Goal: Information Seeking & Learning: Learn about a topic

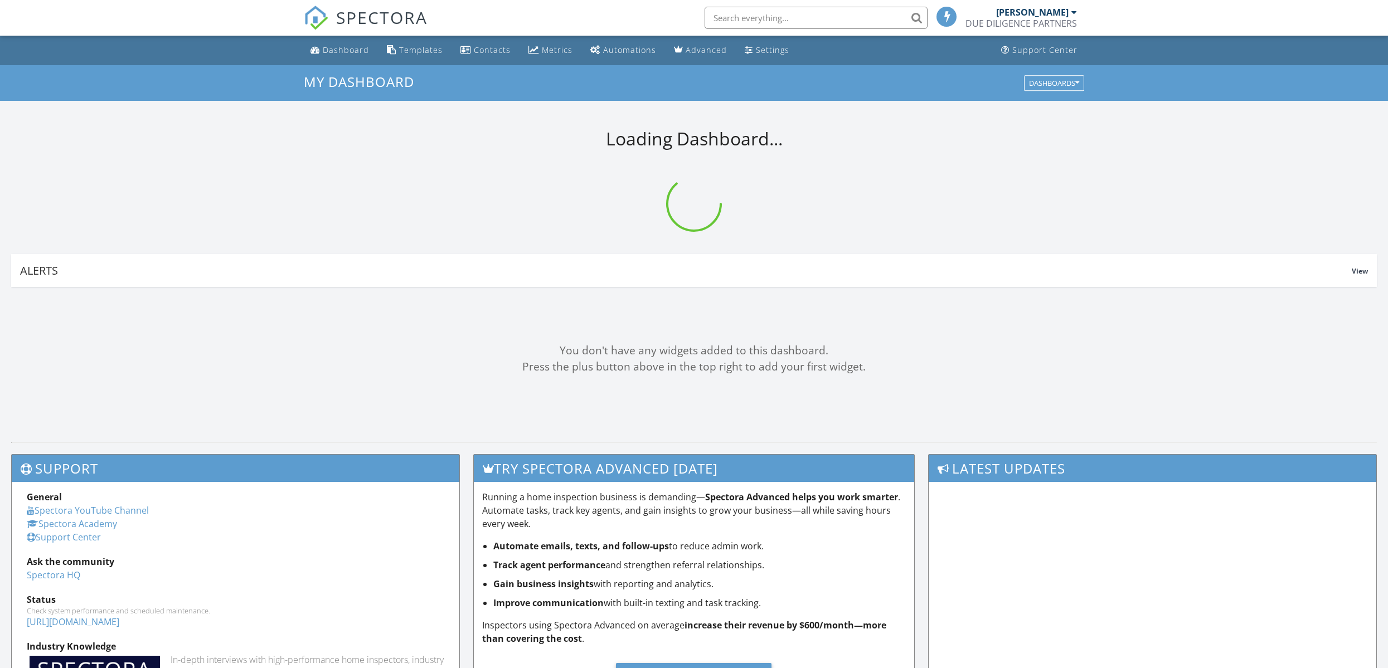
click at [774, 19] on input "text" at bounding box center [816, 18] width 223 height 22
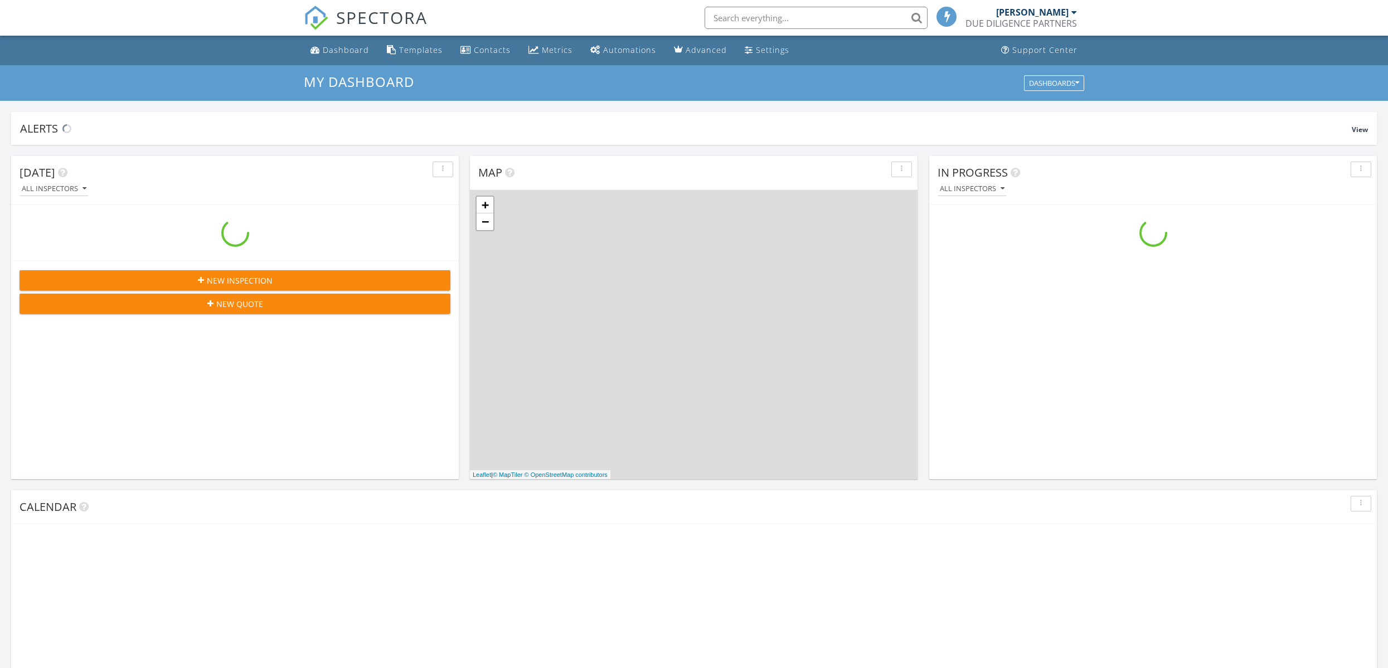
scroll to position [1015, 1388]
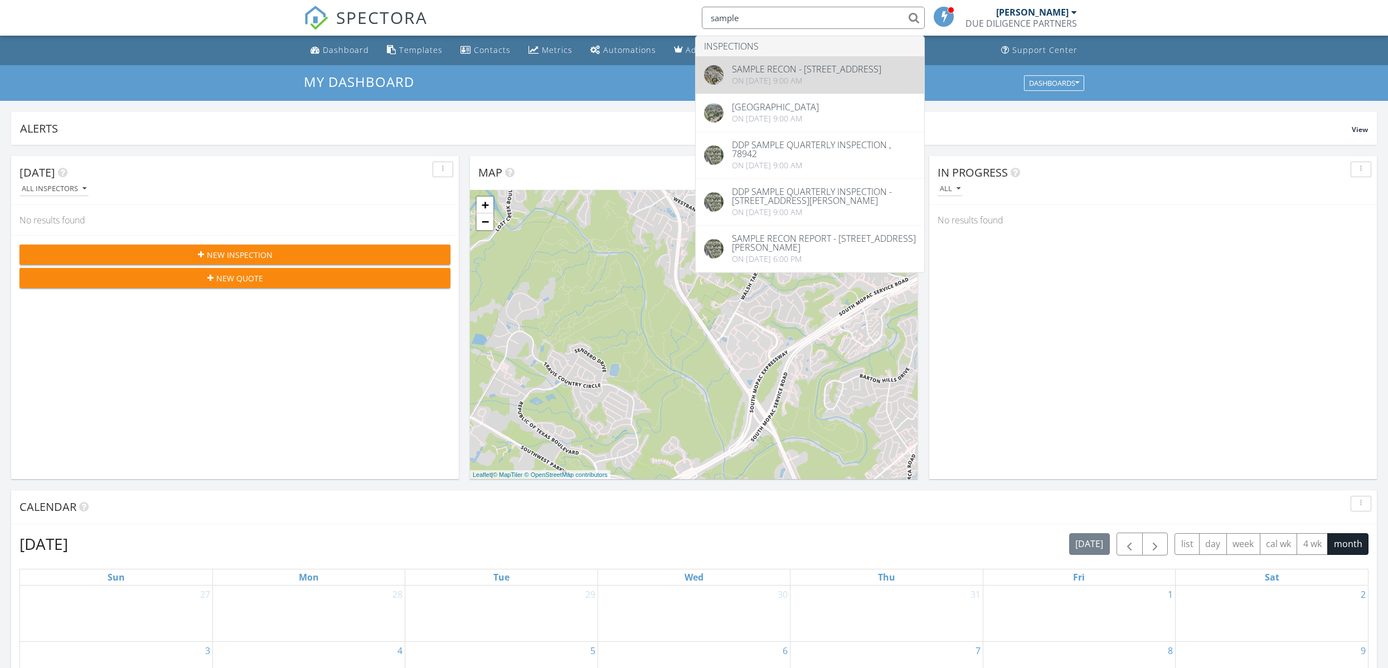
type input "sample"
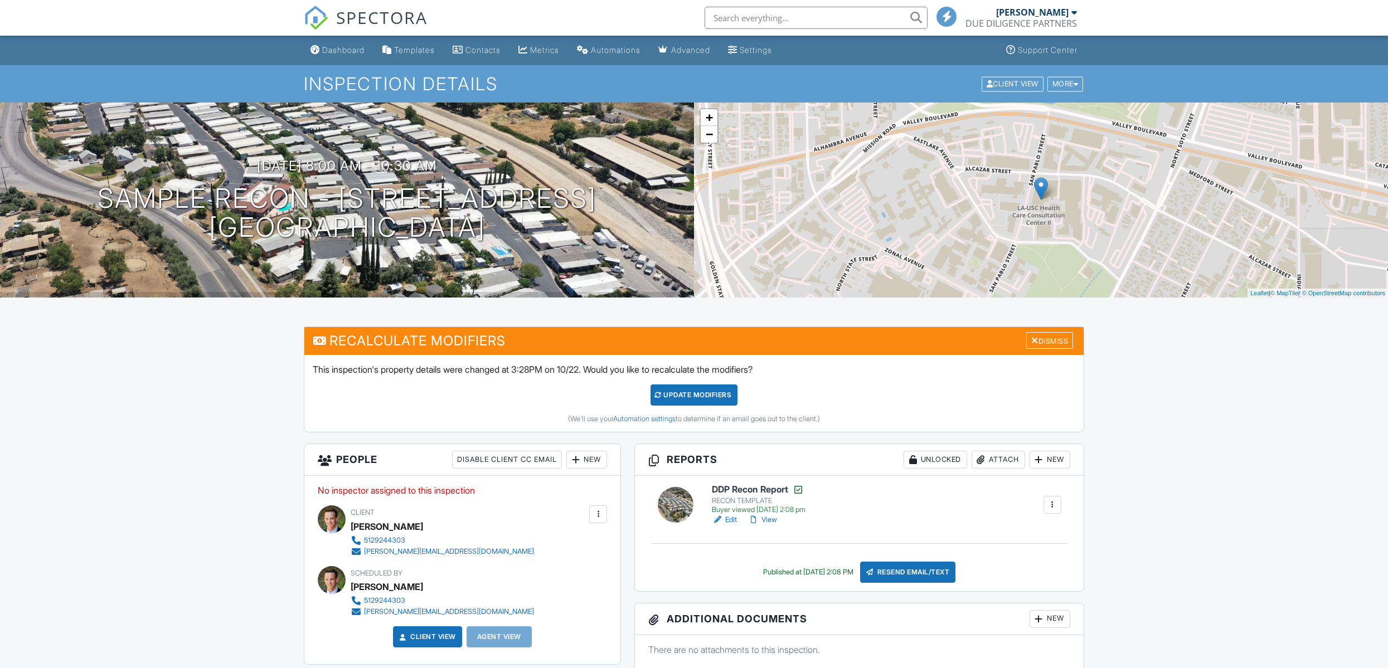
scroll to position [32, 0]
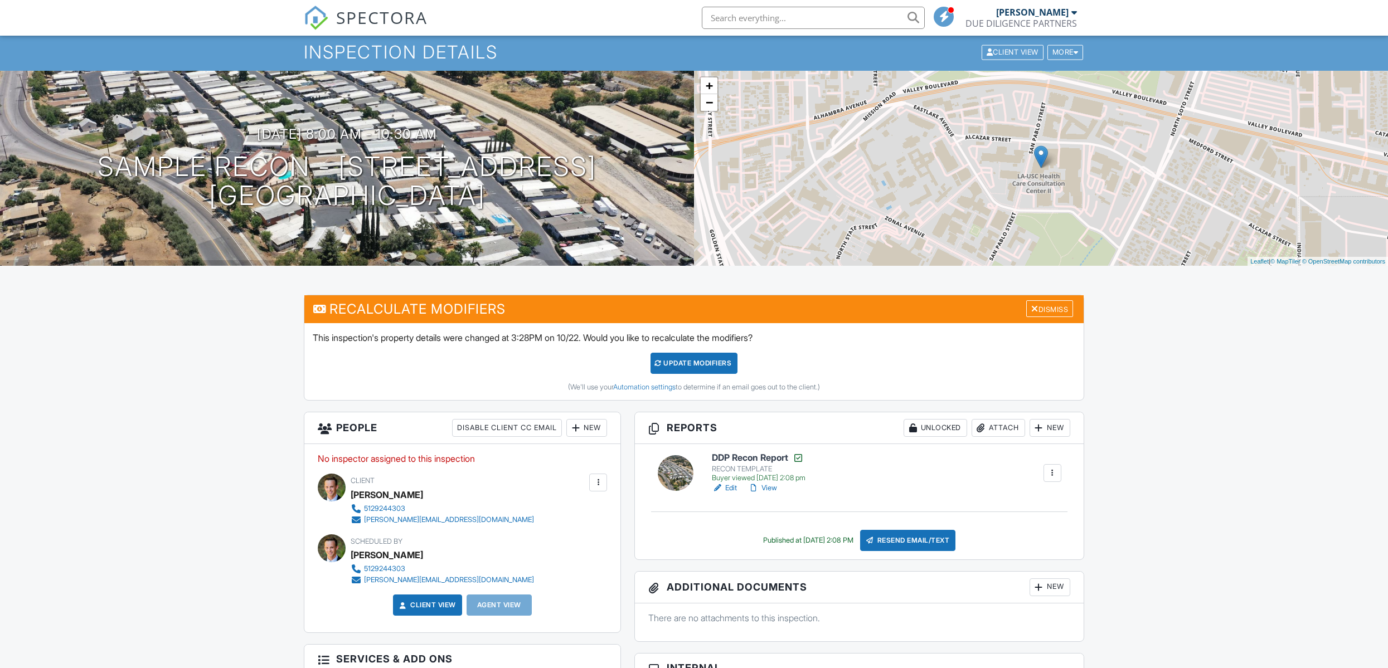
click at [769, 487] on link "View" at bounding box center [762, 488] width 29 height 11
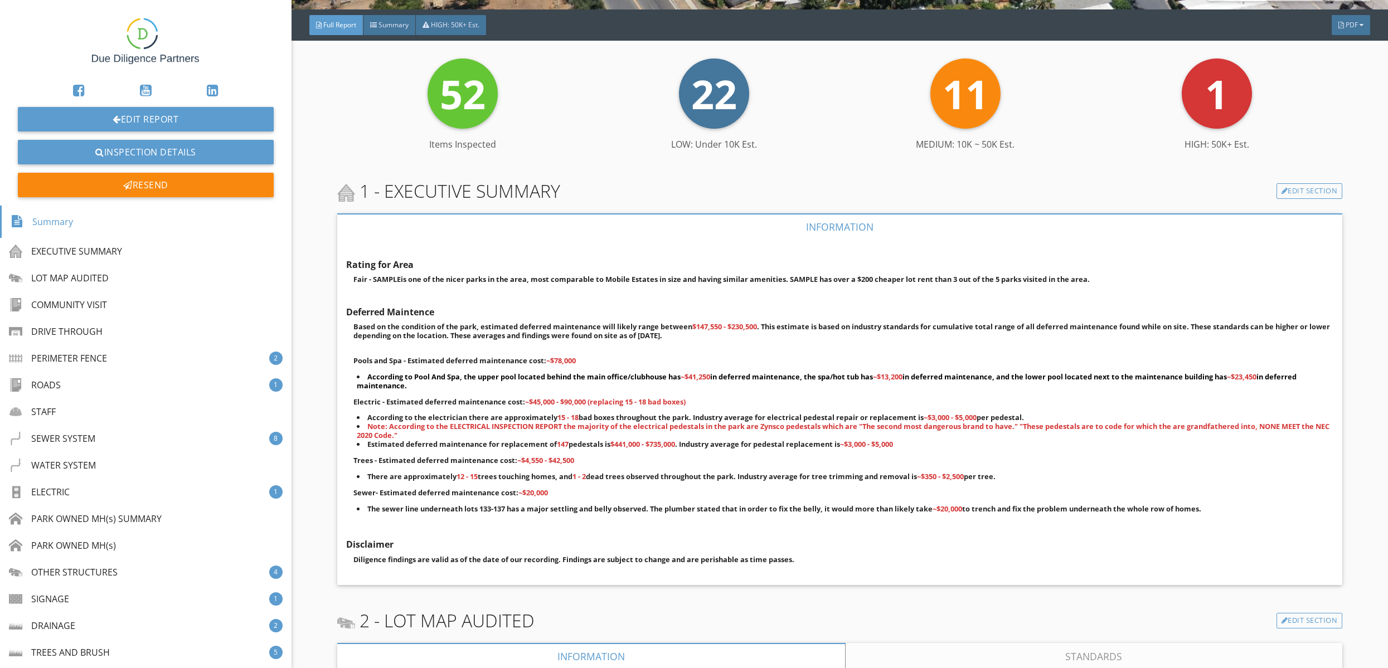
scroll to position [257, 0]
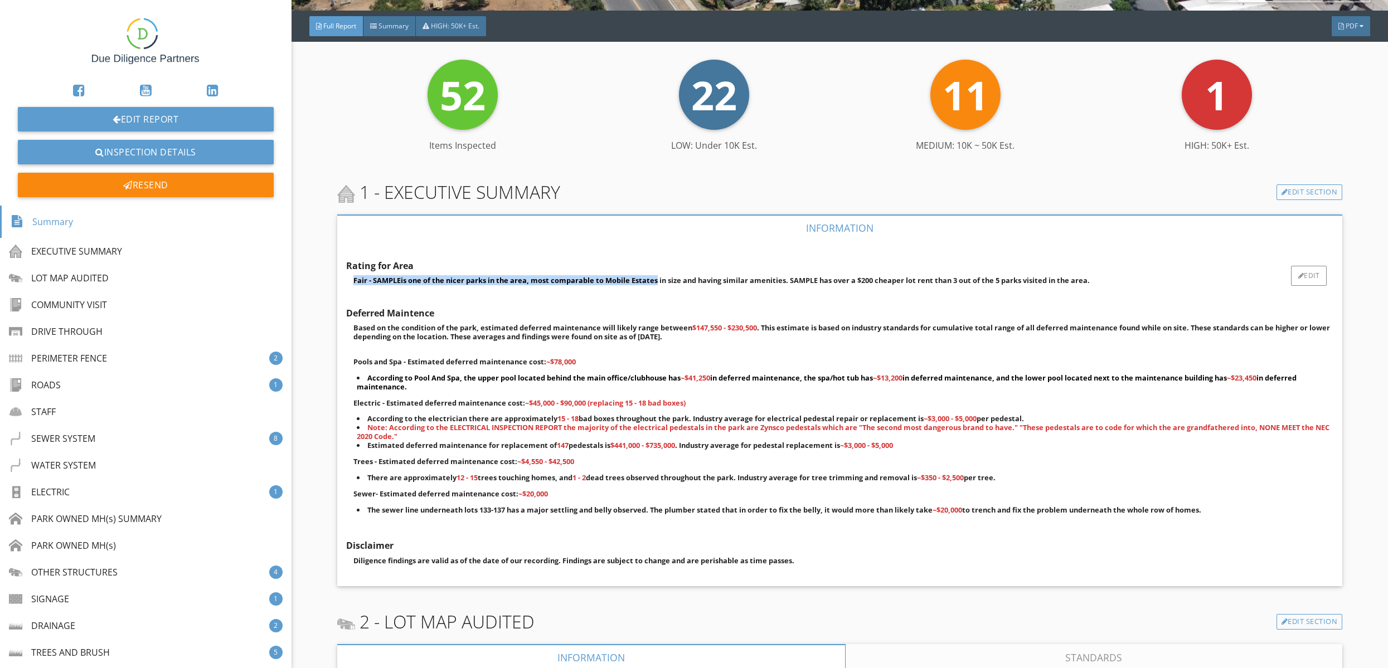
drag, startPoint x: 353, startPoint y: 283, endPoint x: 655, endPoint y: 283, distance: 301.5
click at [655, 283] on p "Fair - SAMPLE is one of the nicer parks in the area, most comparable to Mobile …" at bounding box center [843, 280] width 980 height 9
drag, startPoint x: 691, startPoint y: 327, endPoint x: 804, endPoint y: 324, distance: 113.2
click at [804, 324] on strong "Based on the condition of the park, estimated deferred maintenance will likely …" at bounding box center [841, 332] width 977 height 19
drag, startPoint x: 354, startPoint y: 362, endPoint x: 581, endPoint y: 517, distance: 274.4
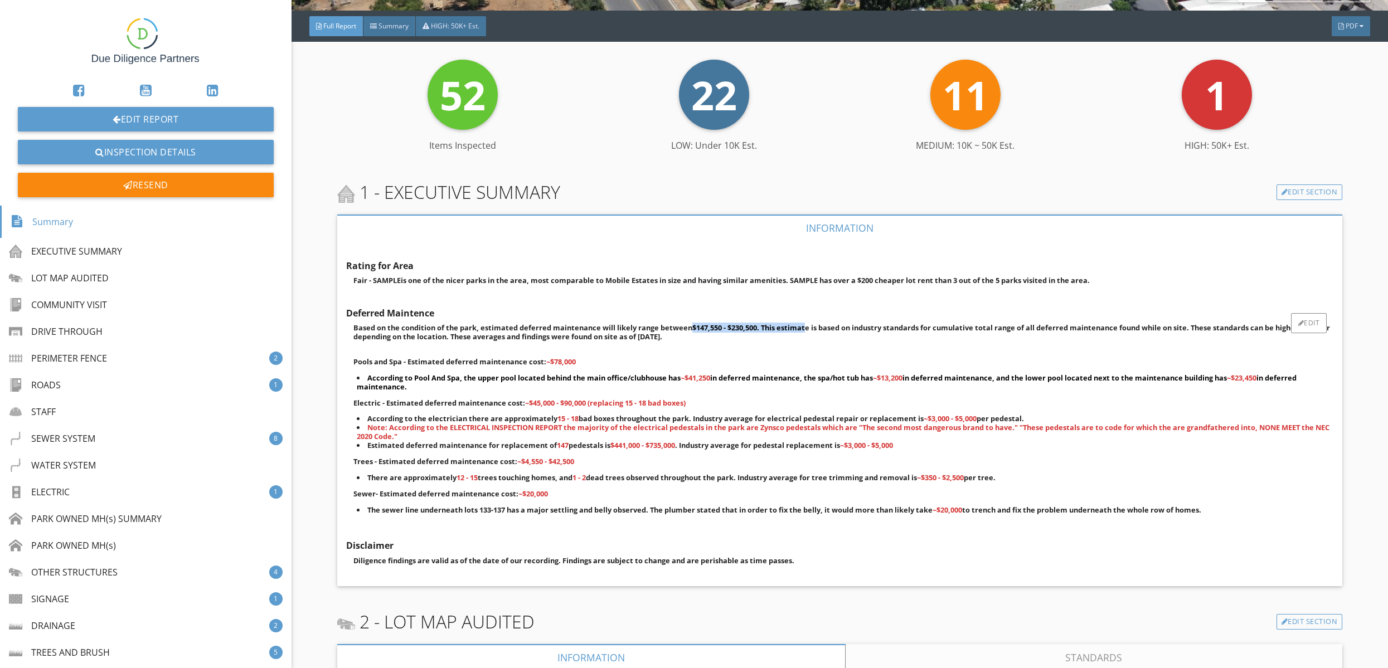
click at [581, 517] on div "Based on the condition of the park, estimated deferred maintenance will likely …" at bounding box center [839, 421] width 987 height 202
click at [595, 528] on div "Rating for Area Fair - SAMPLE is one of the nicer parks in the area, most compa…" at bounding box center [839, 413] width 987 height 327
drag, startPoint x: 357, startPoint y: 361, endPoint x: 578, endPoint y: 362, distance: 221.3
click at [578, 362] on p "Pools and Spa - Estimated deferred maintenance cost: ~$78,000" at bounding box center [843, 361] width 980 height 9
click at [474, 407] on div "Based on the condition of the park, estimated deferred maintenance will likely …" at bounding box center [839, 418] width 987 height 191
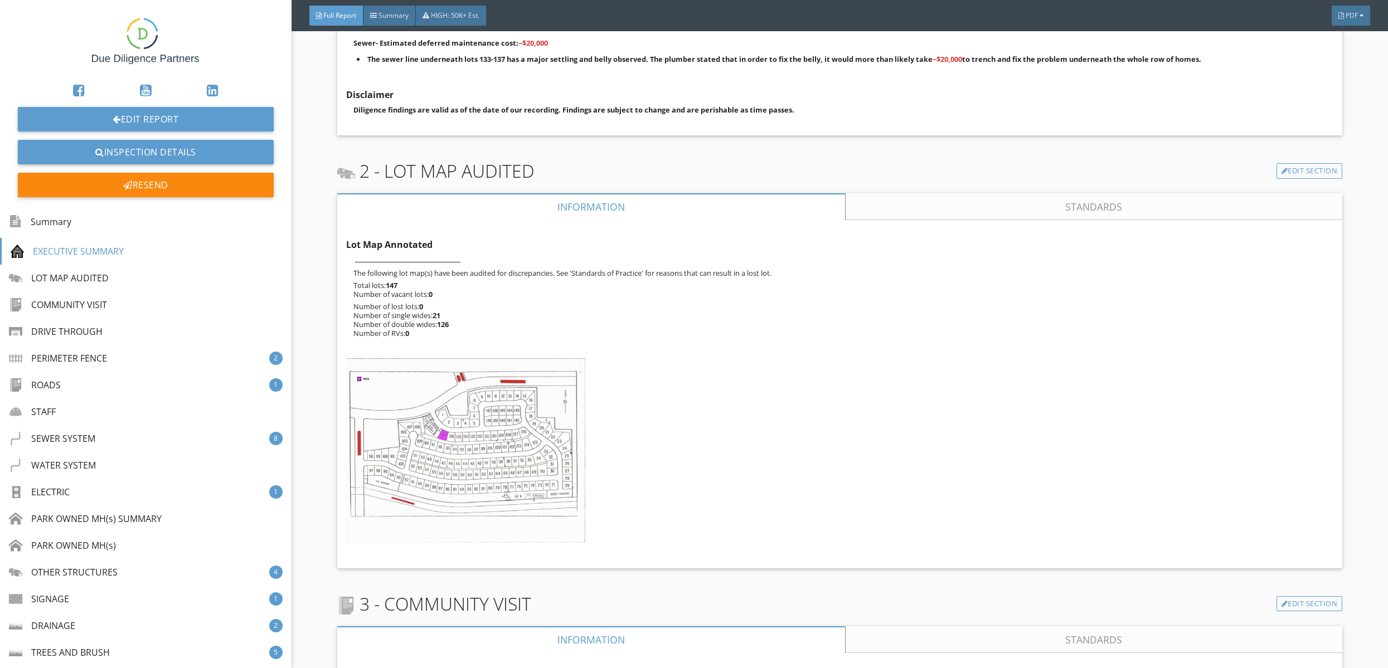
scroll to position [678, 0]
click at [648, 391] on div at bounding box center [838, 451] width 992 height 196
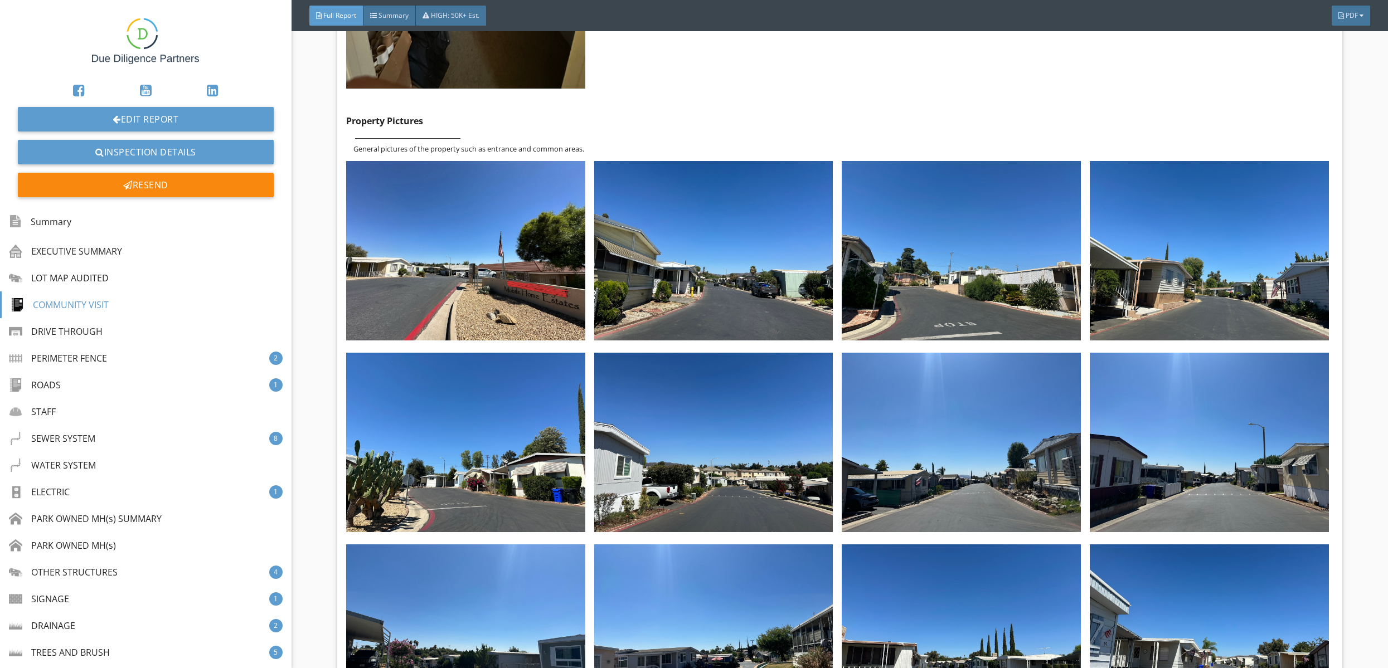
scroll to position [6088, 0]
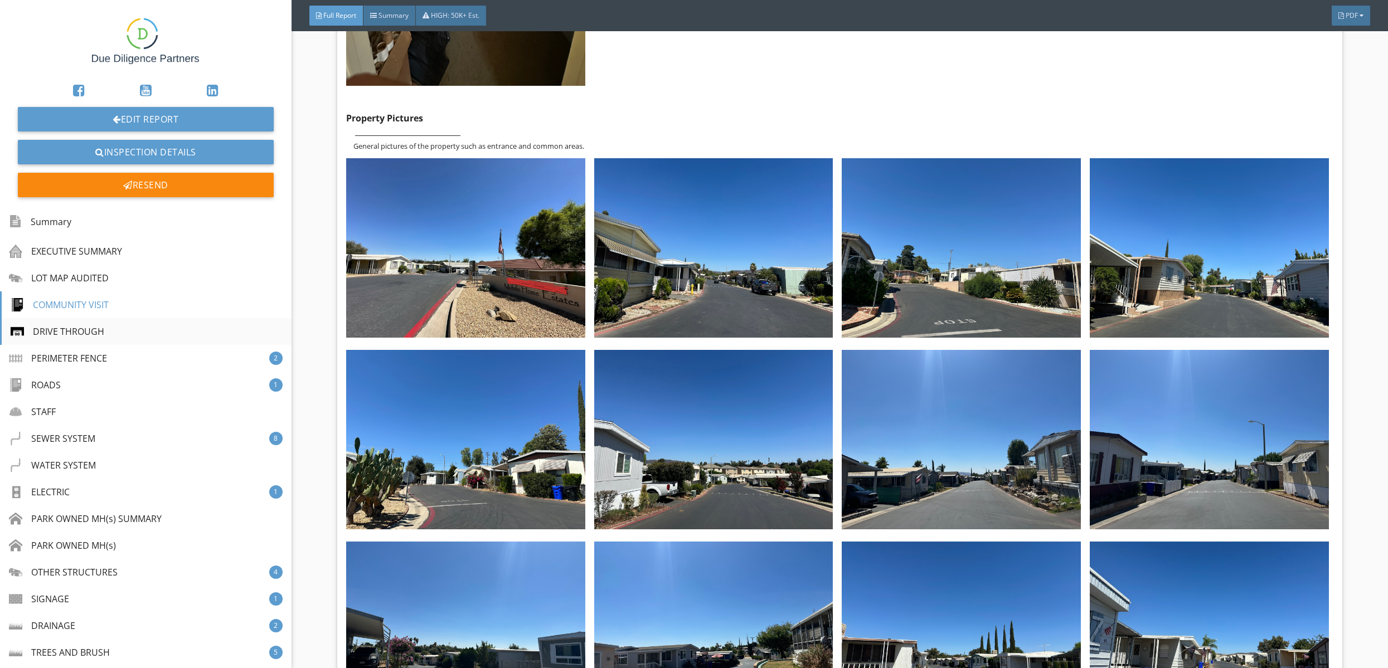
click at [86, 328] on div "DRIVE THROUGH" at bounding box center [58, 331] width 94 height 13
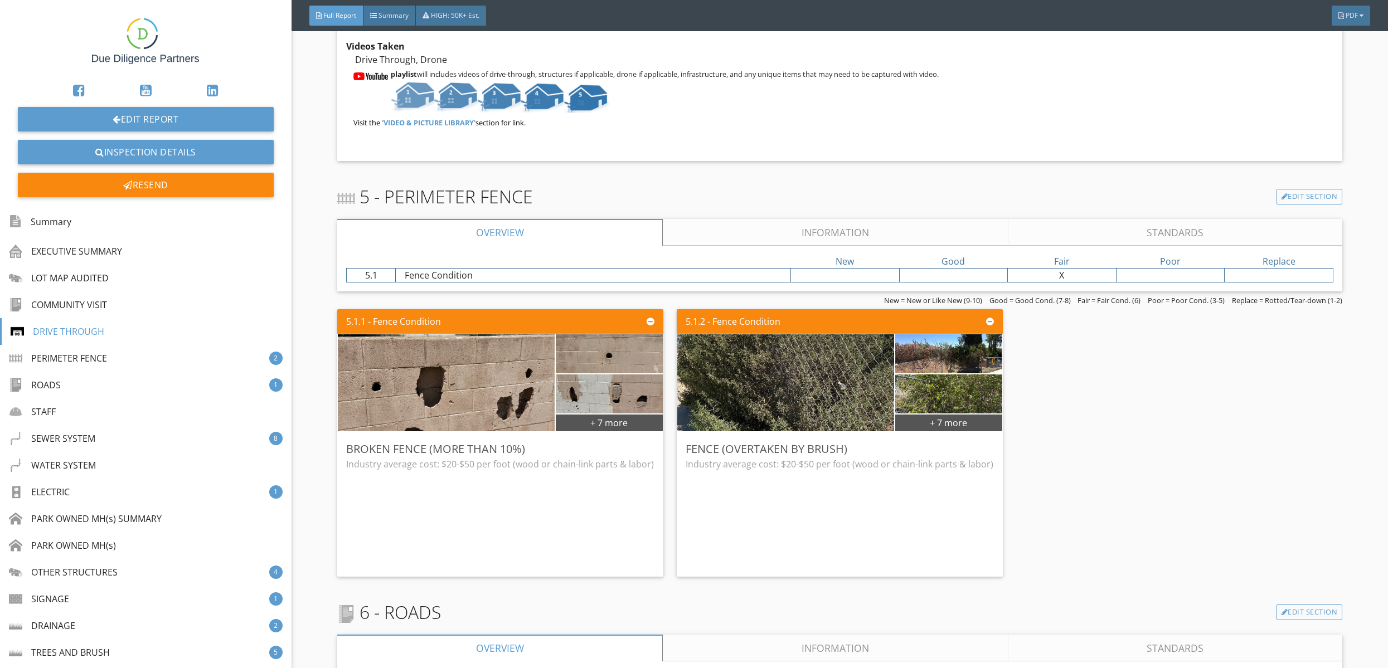
scroll to position [7400, 0]
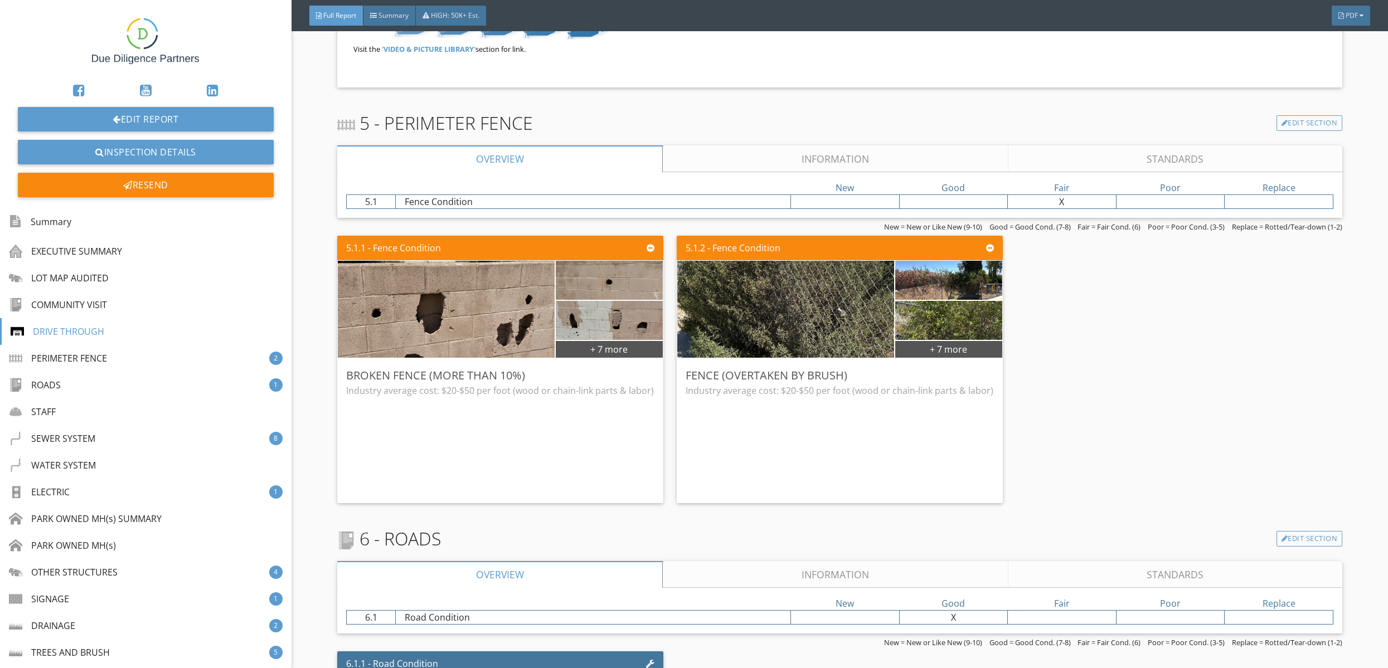
click at [723, 160] on link "Information" at bounding box center [835, 158] width 345 height 27
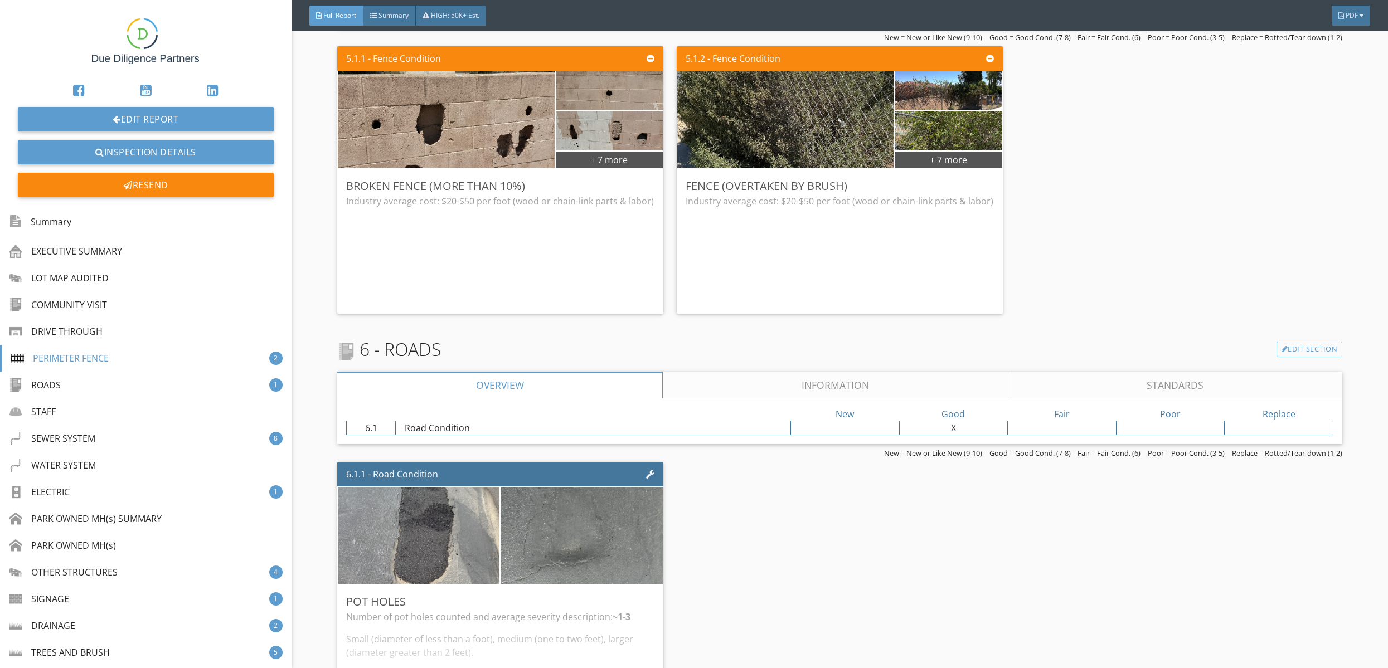
scroll to position [9260, 0]
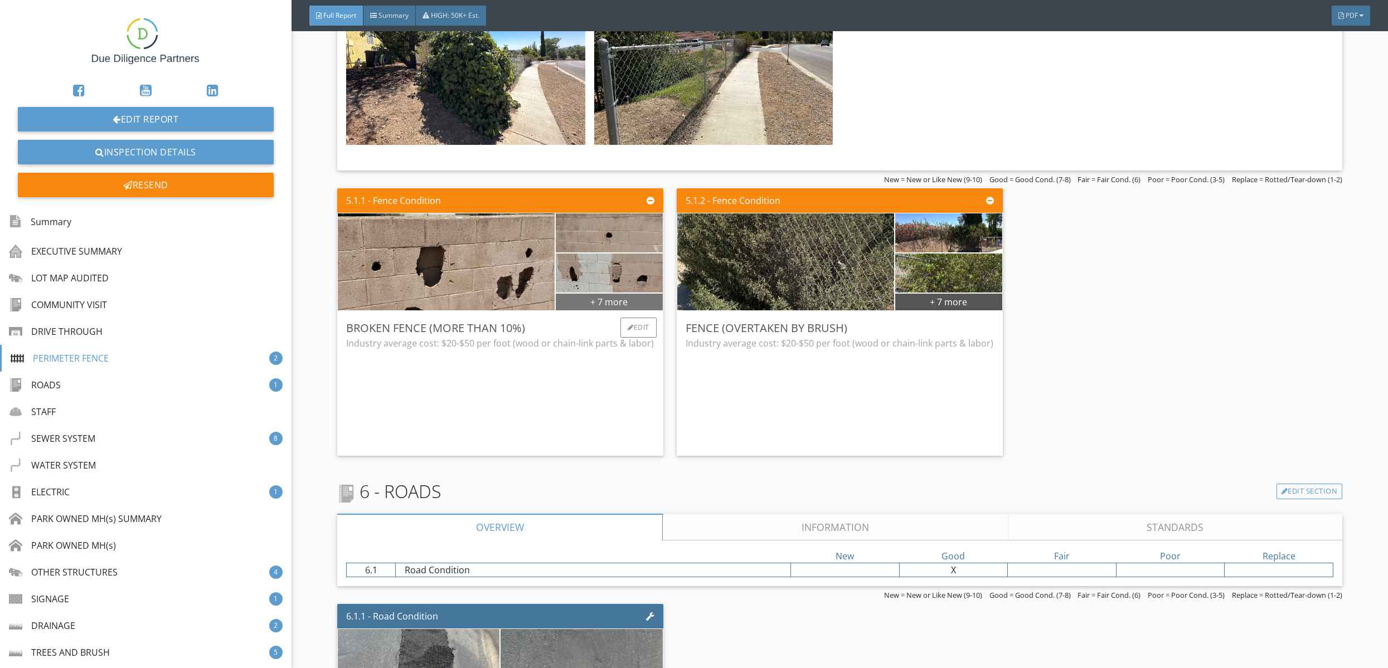
click at [605, 301] on div "+ 7 more" at bounding box center [609, 302] width 107 height 18
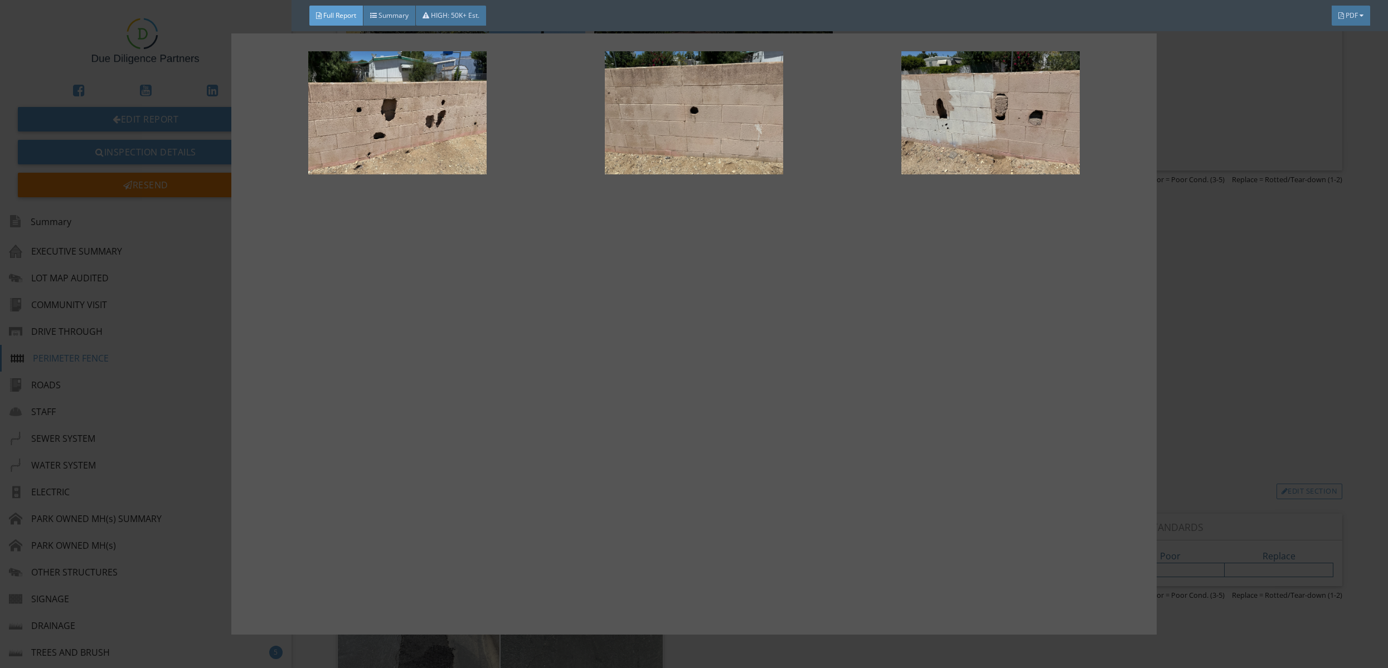
scroll to position [0, 0]
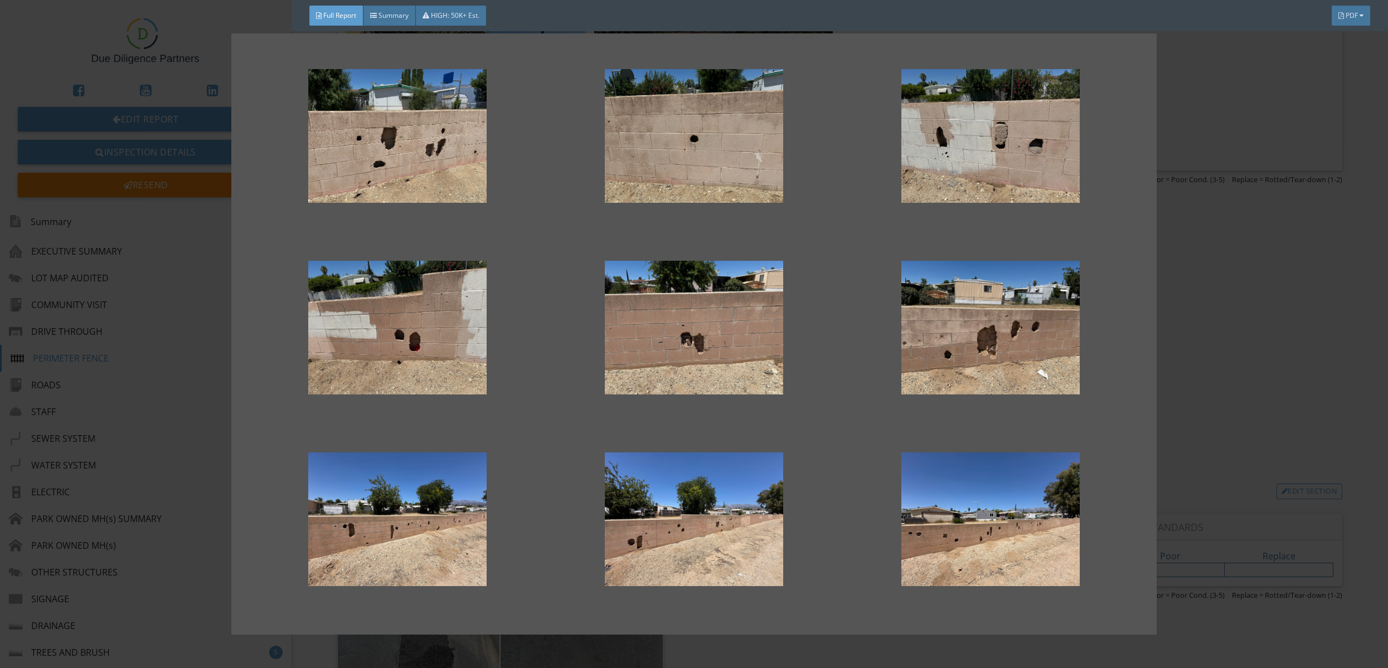
click at [1187, 396] on div at bounding box center [694, 334] width 1388 height 668
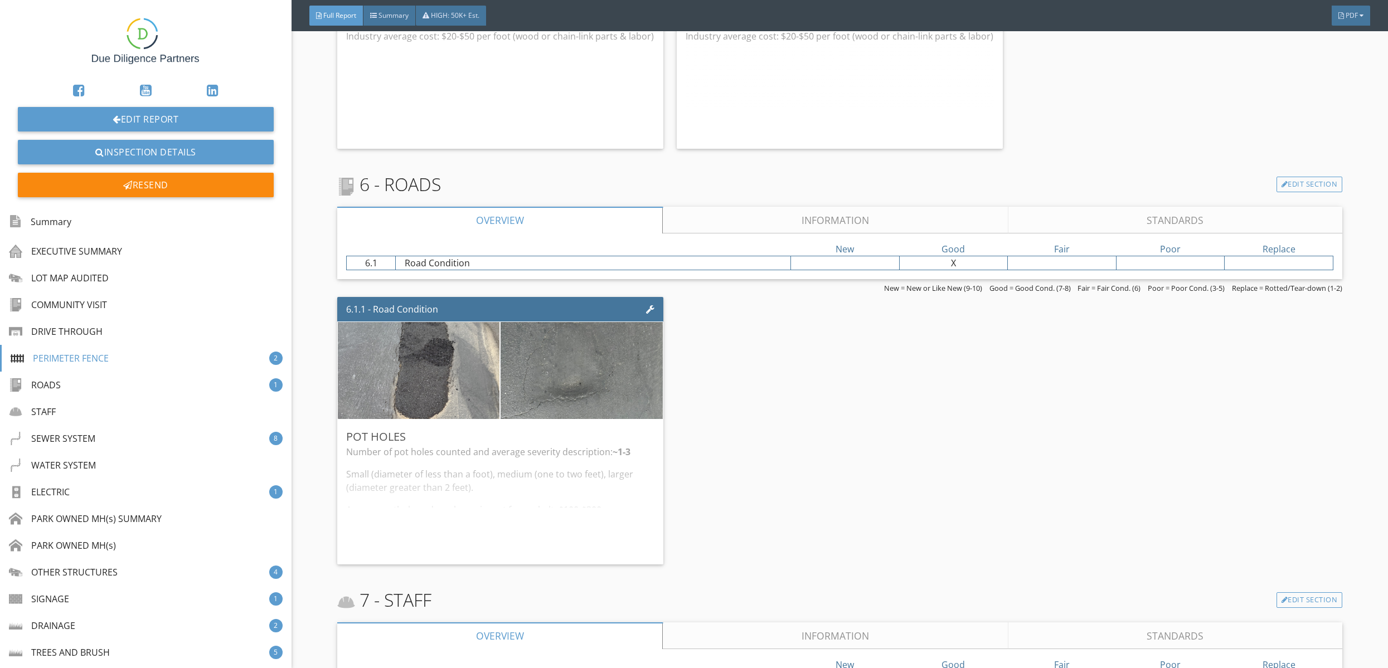
scroll to position [9581, 0]
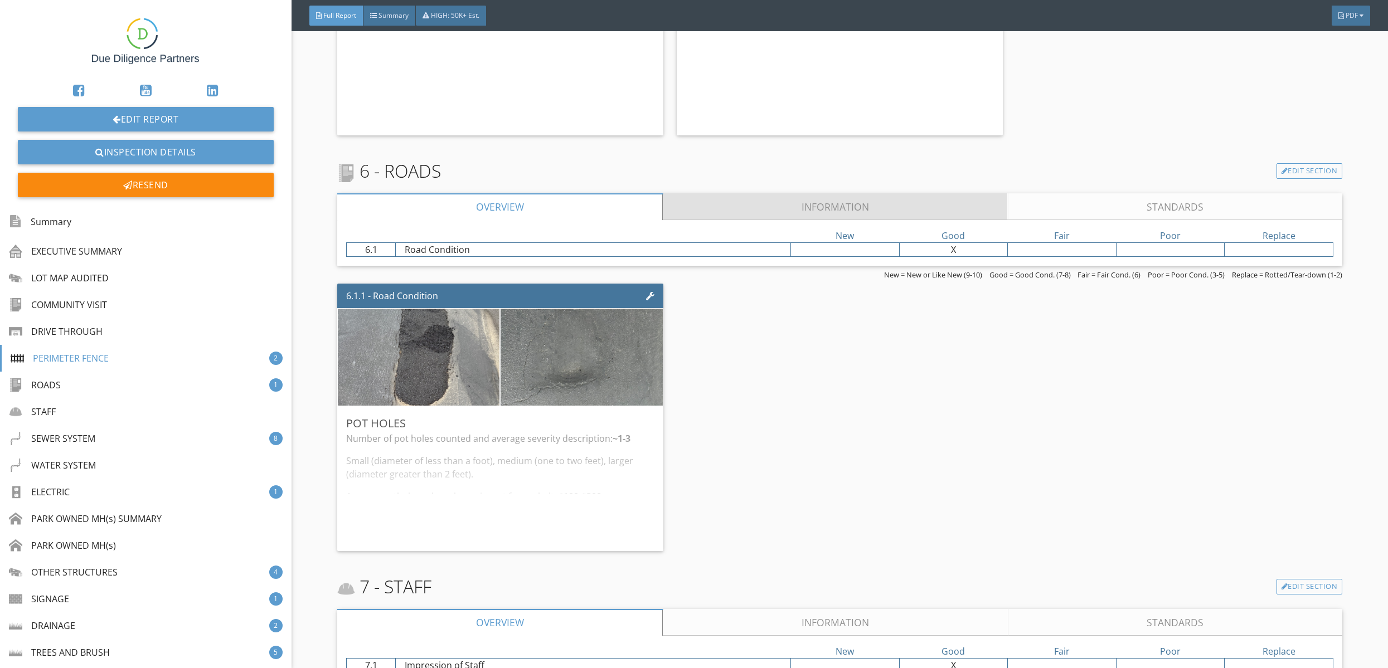
click at [805, 207] on link "Information" at bounding box center [835, 206] width 345 height 27
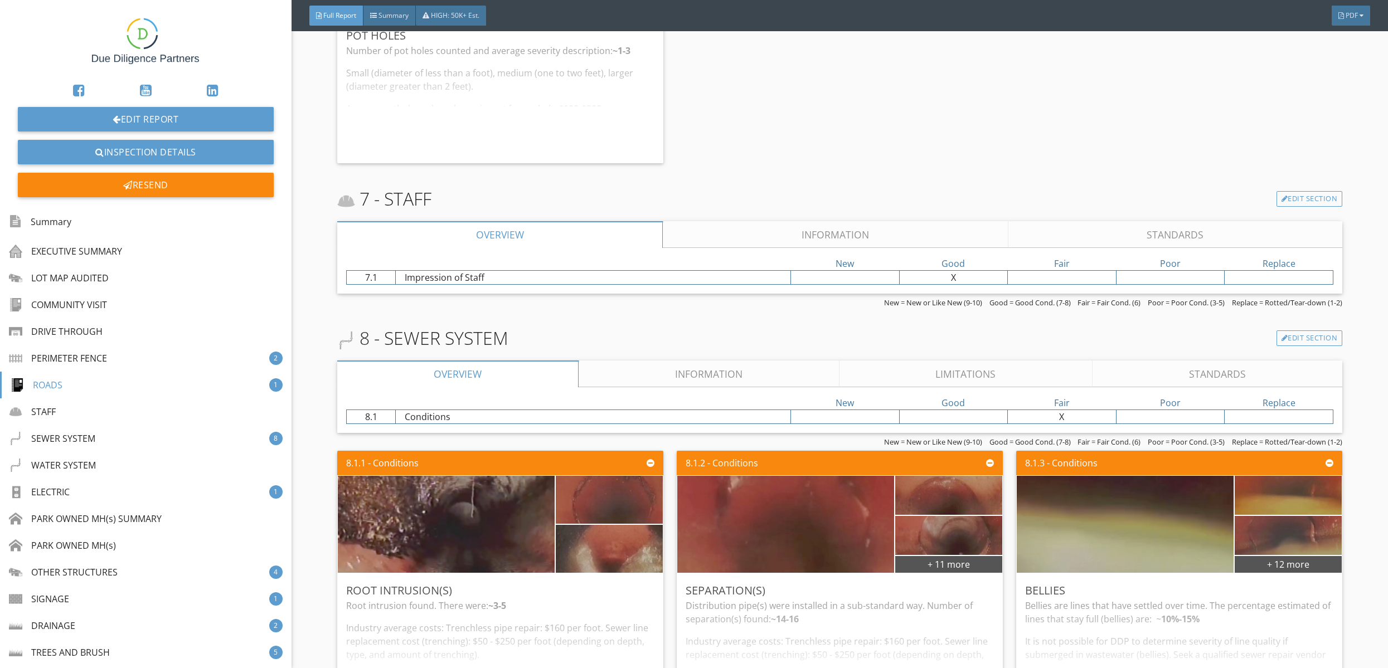
scroll to position [11930, 0]
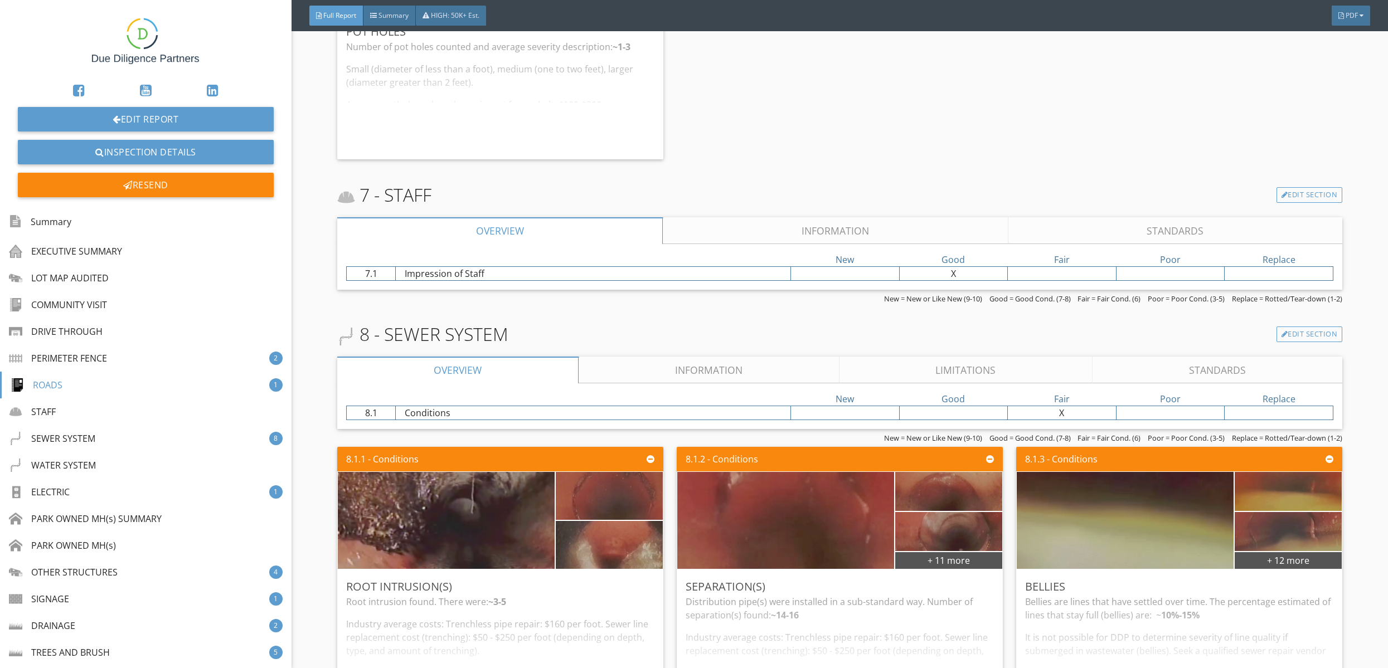
click at [708, 230] on link "Information" at bounding box center [835, 230] width 345 height 27
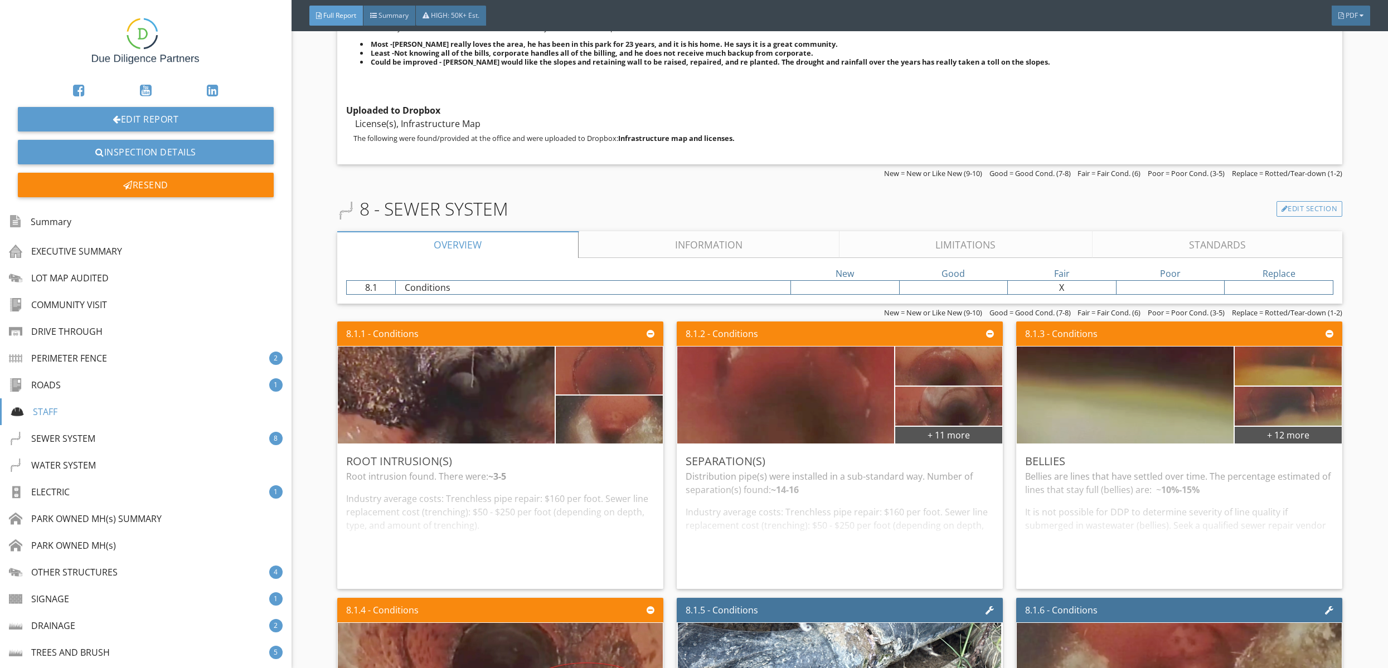
scroll to position [12474, 0]
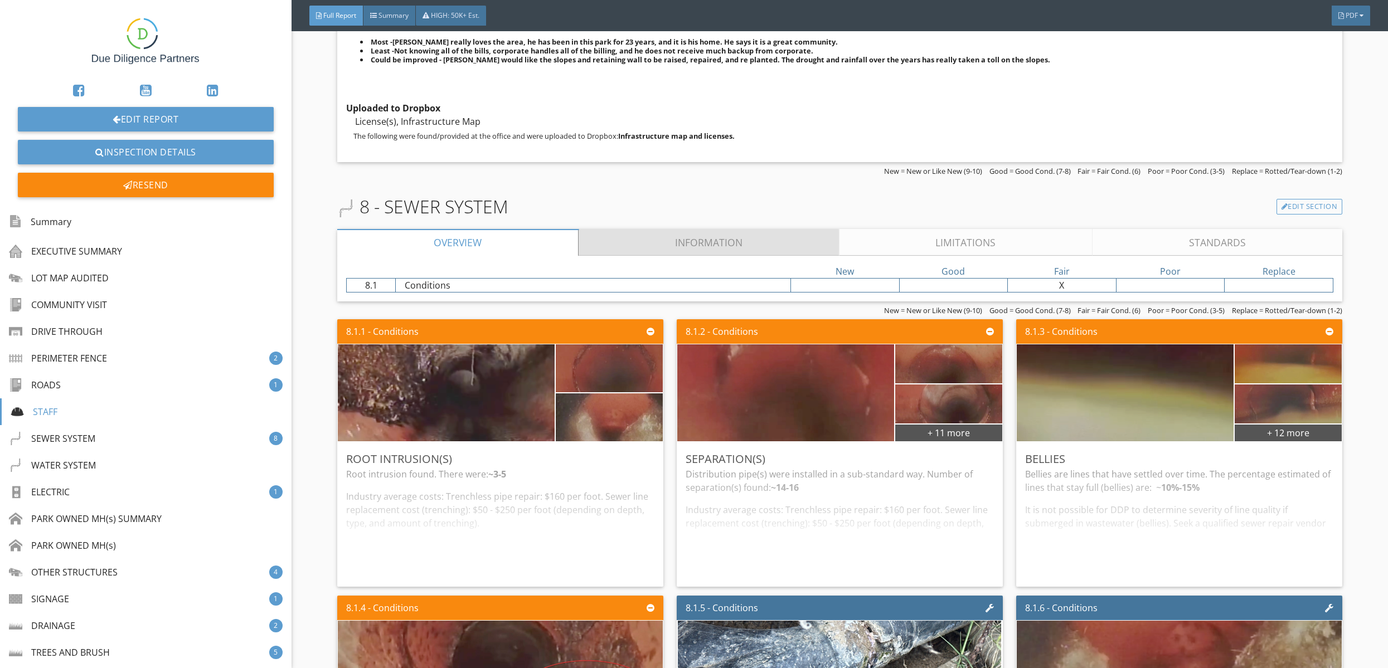
click at [624, 243] on link "Information" at bounding box center [709, 242] width 261 height 27
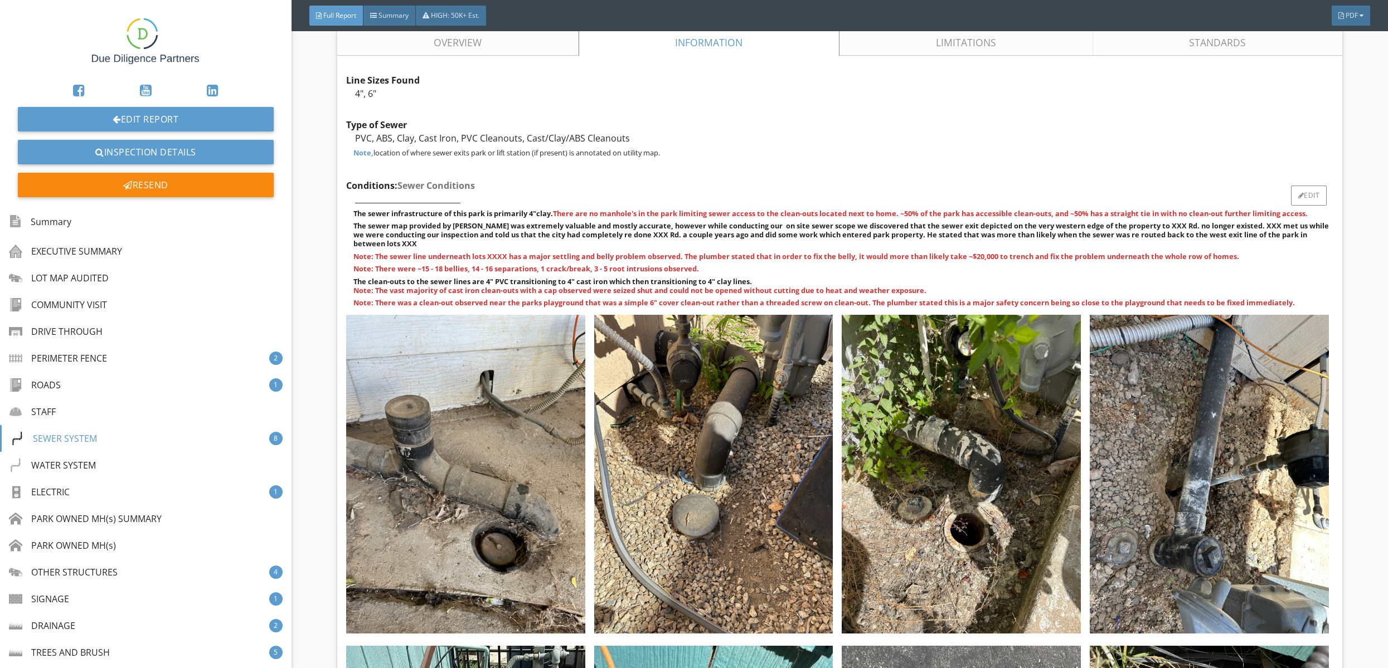
scroll to position [12679, 0]
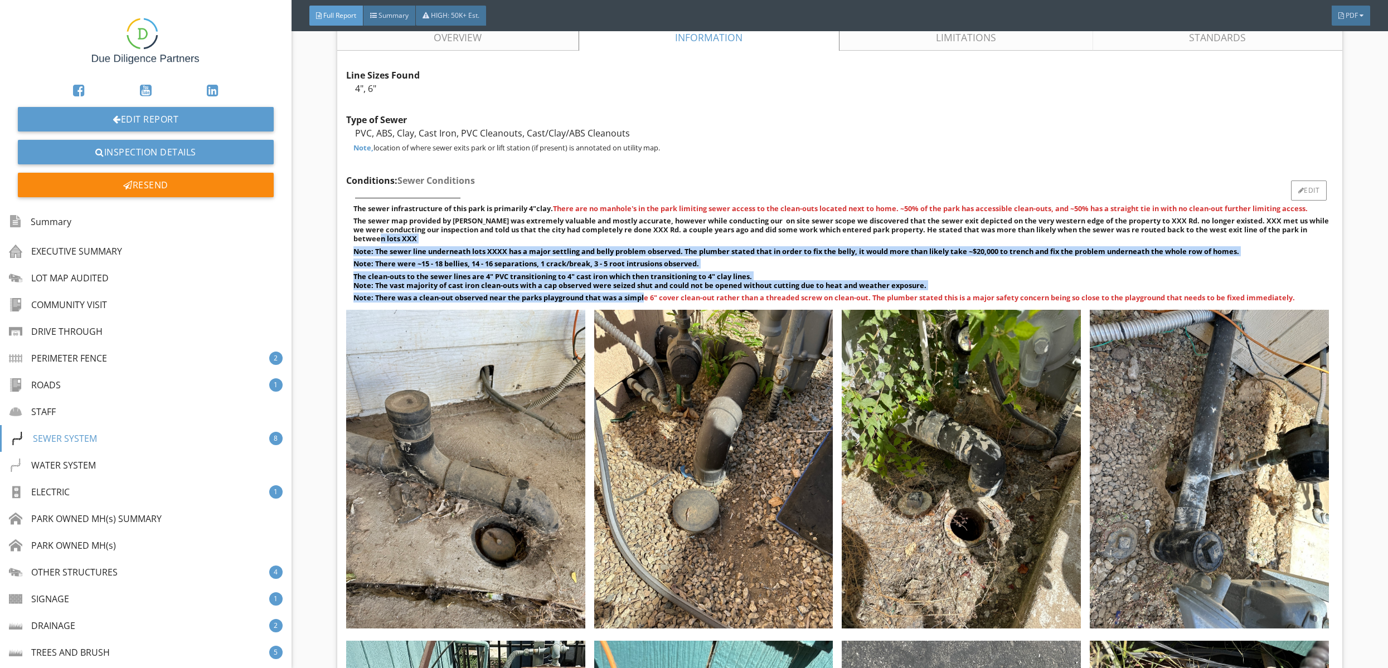
drag, startPoint x: 367, startPoint y: 241, endPoint x: 644, endPoint y: 297, distance: 282.1
click at [644, 297] on div "The sewer infrastructure of this park is primarily 4"clay. There are no manhole…" at bounding box center [839, 253] width 987 height 98
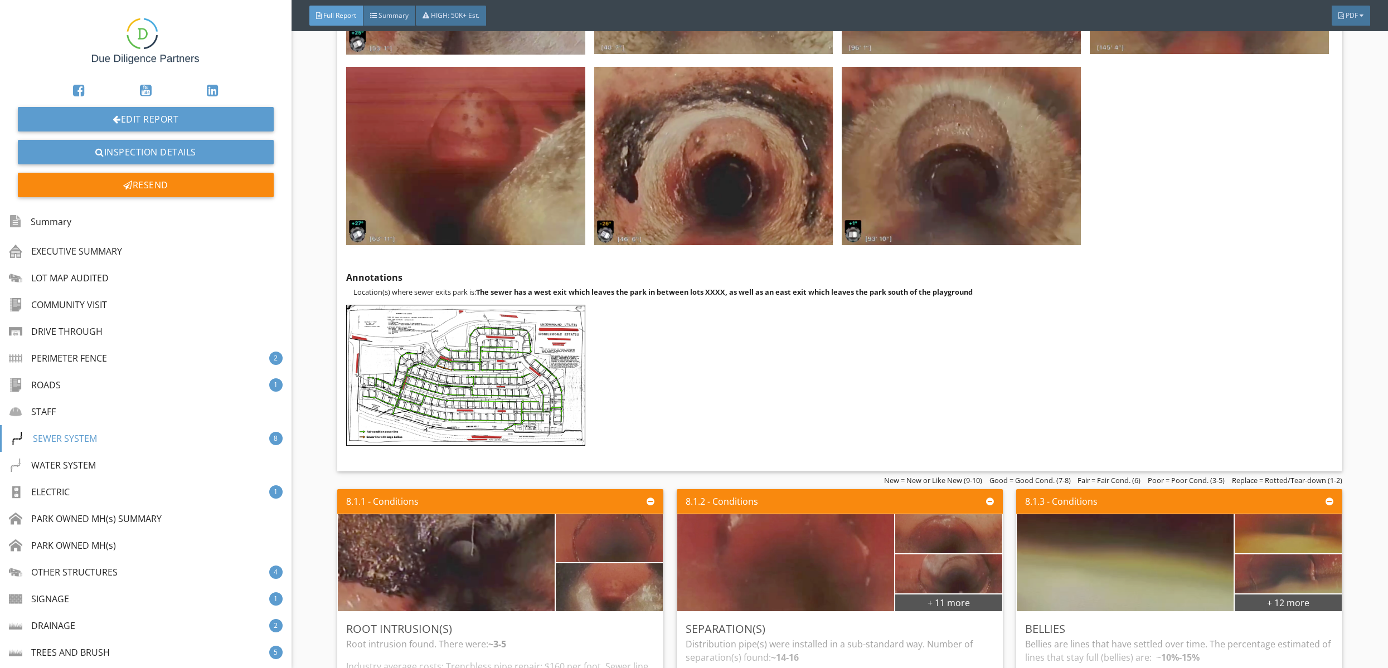
scroll to position [14909, 0]
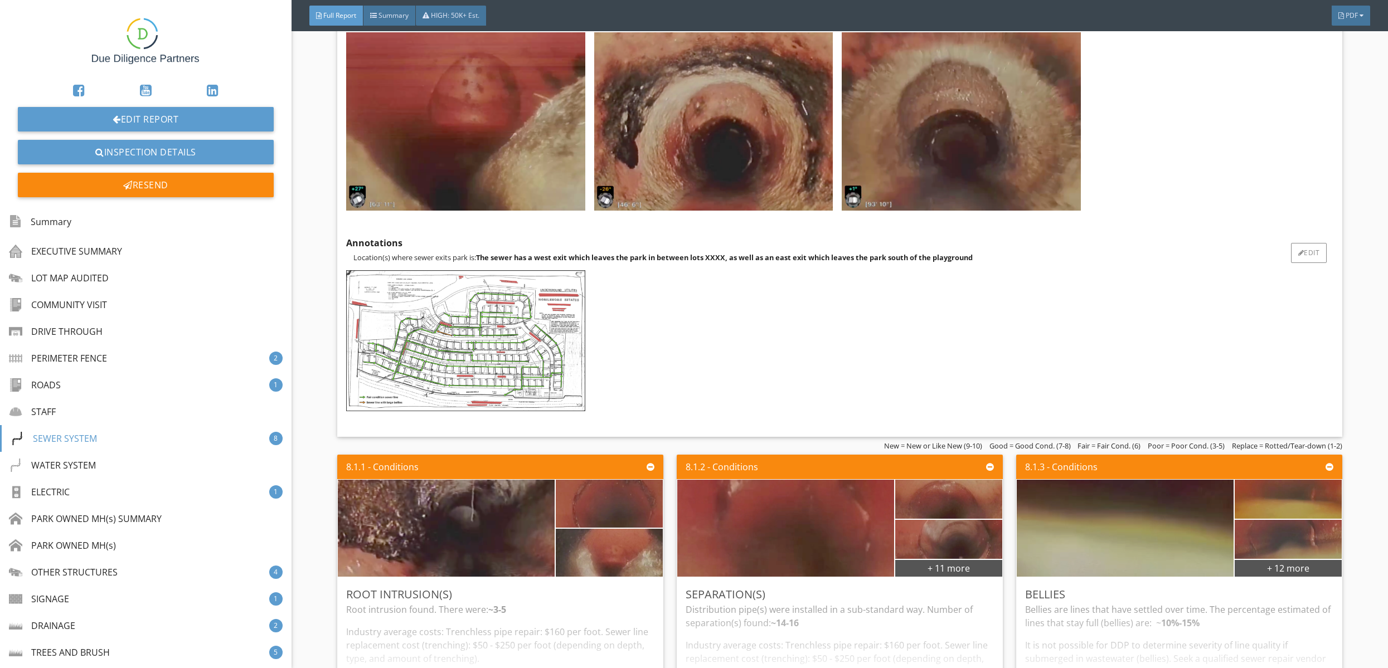
click at [502, 344] on img at bounding box center [465, 341] width 239 height 142
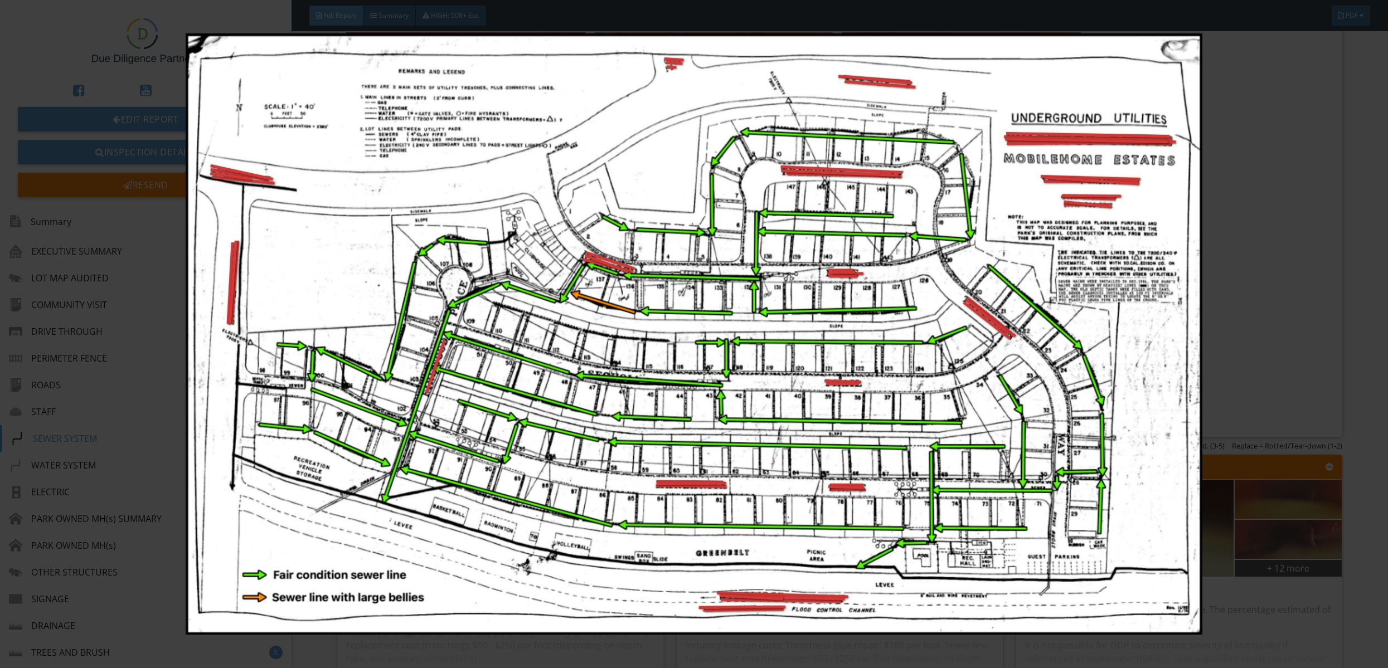
click at [161, 351] on img at bounding box center [694, 333] width 1285 height 601
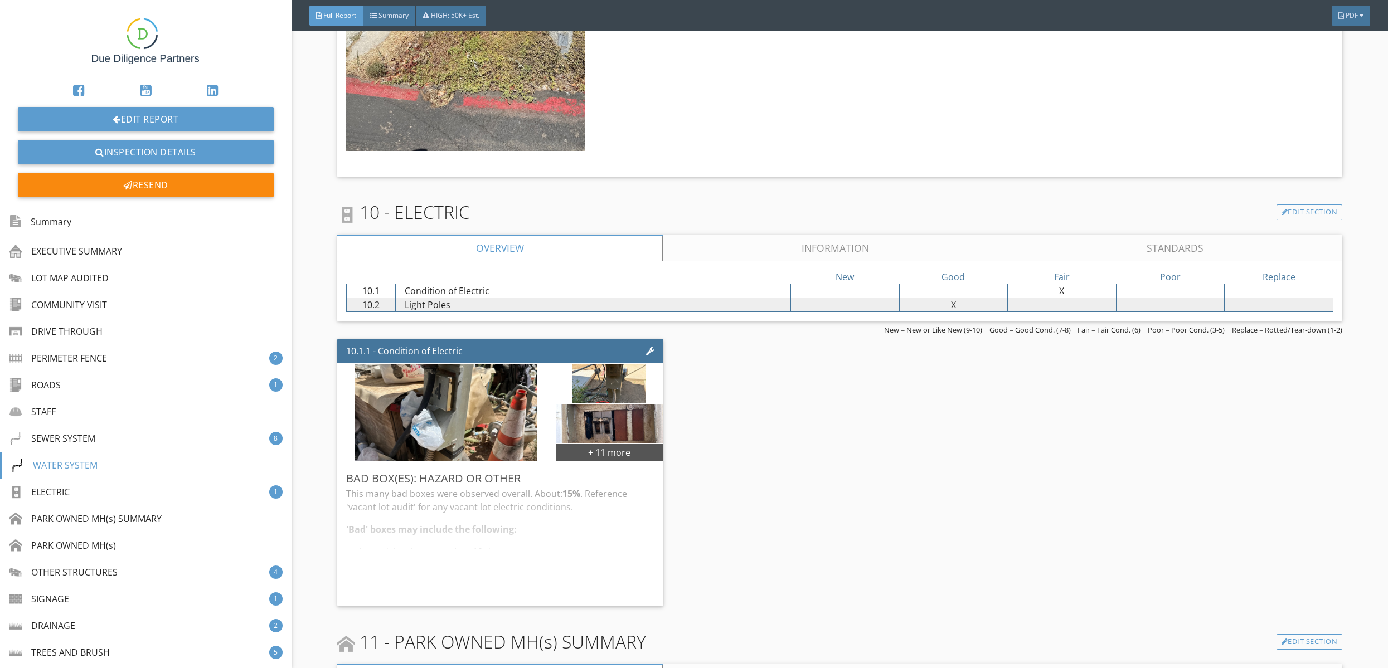
scroll to position [19116, 0]
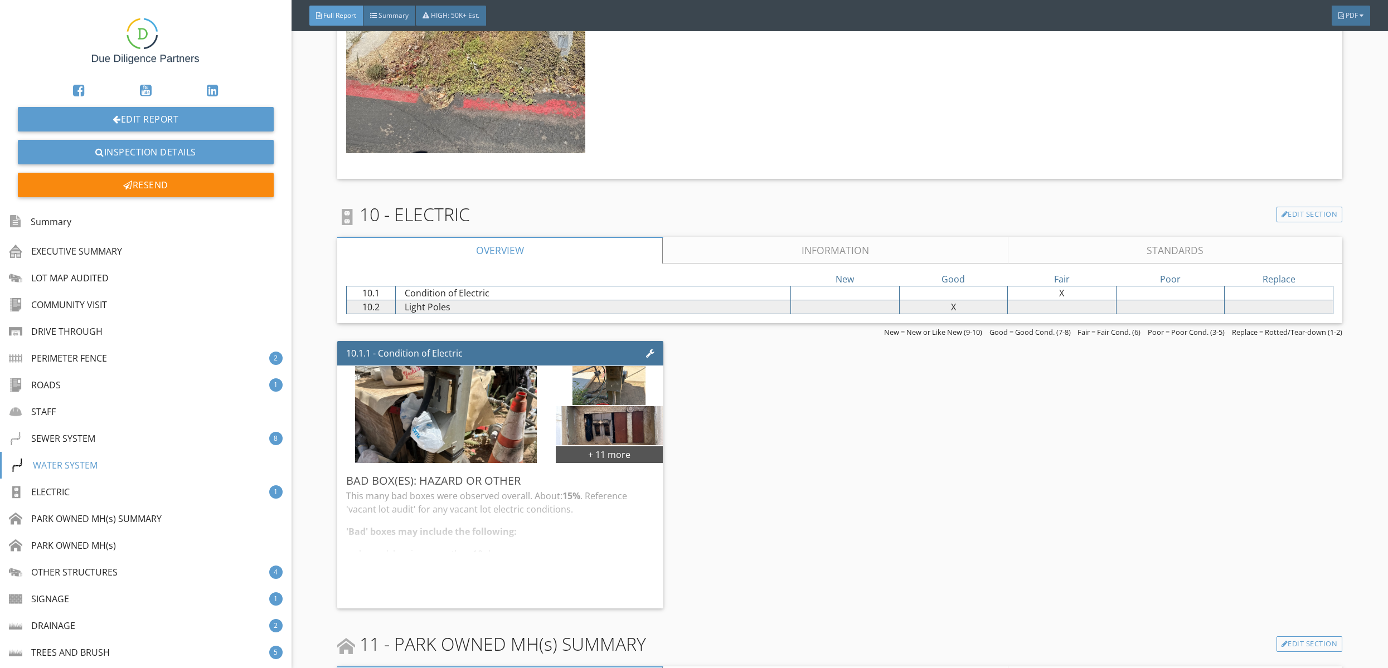
click at [726, 237] on link "Information" at bounding box center [835, 250] width 345 height 27
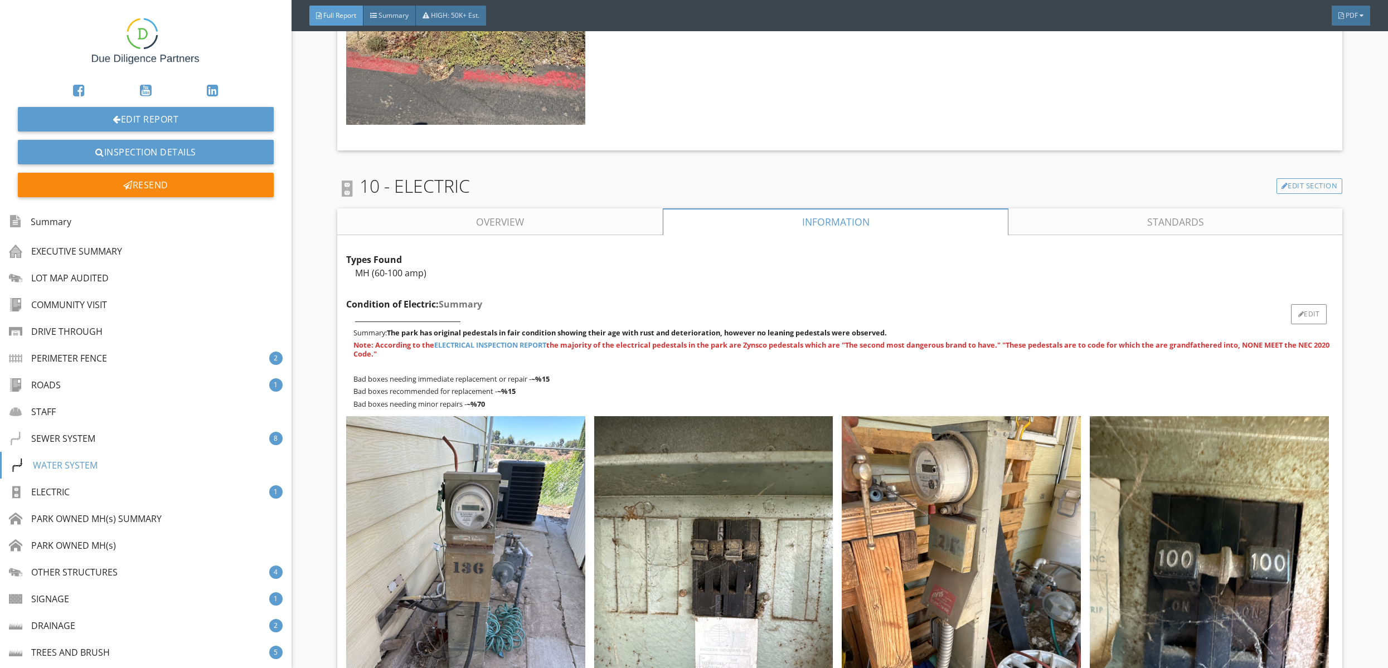
scroll to position [19147, 0]
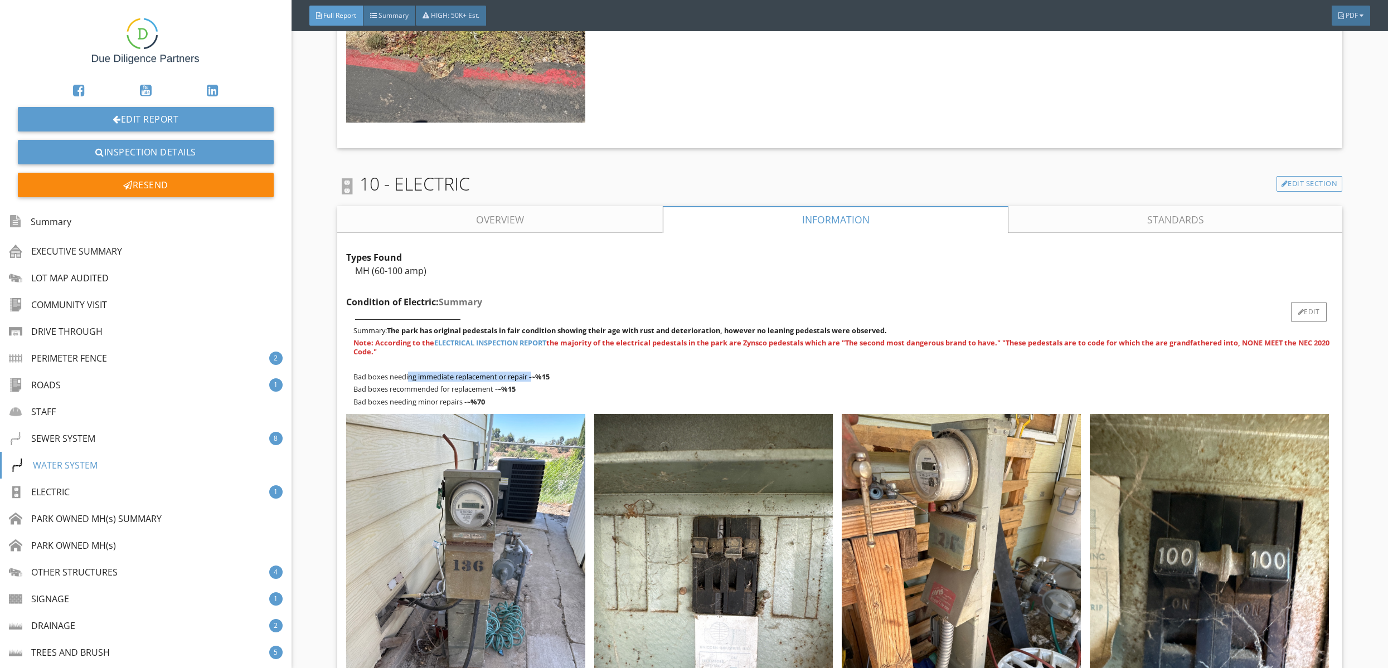
drag, startPoint x: 410, startPoint y: 367, endPoint x: 533, endPoint y: 365, distance: 123.2
click at [533, 372] on p "Bad boxes needing immediate replacement or repair - ~ %15" at bounding box center [843, 376] width 980 height 9
drag, startPoint x: 397, startPoint y: 382, endPoint x: 495, endPoint y: 377, distance: 98.2
click at [495, 385] on p "Bad boxes recommended for replacement - ~ %15" at bounding box center [843, 389] width 980 height 9
drag, startPoint x: 352, startPoint y: 390, endPoint x: 483, endPoint y: 390, distance: 131.0
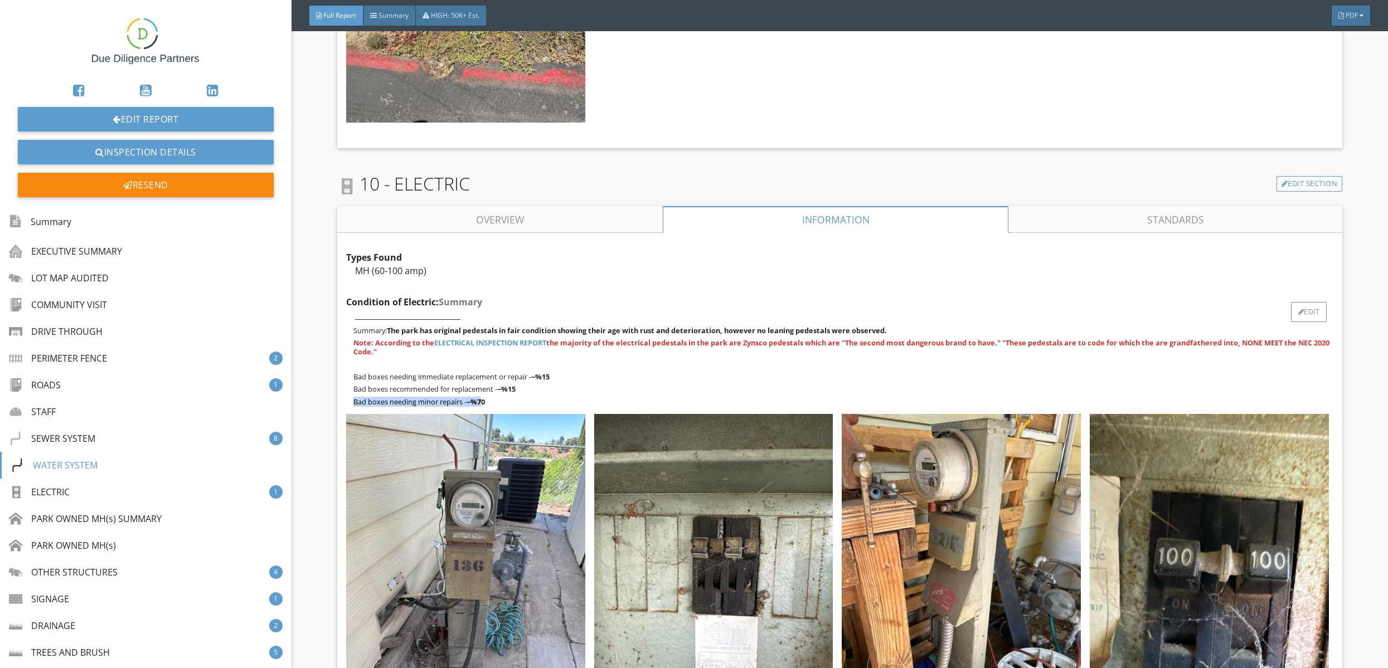
click at [483, 390] on div "Summary: The park has original pedestals in fair condition showing their age wi…" at bounding box center [839, 366] width 987 height 80
drag, startPoint x: 387, startPoint y: 393, endPoint x: 500, endPoint y: 391, distance: 113.2
click at [500, 397] on p "Bad boxes needing minor repairs - ~ %70" at bounding box center [843, 401] width 980 height 9
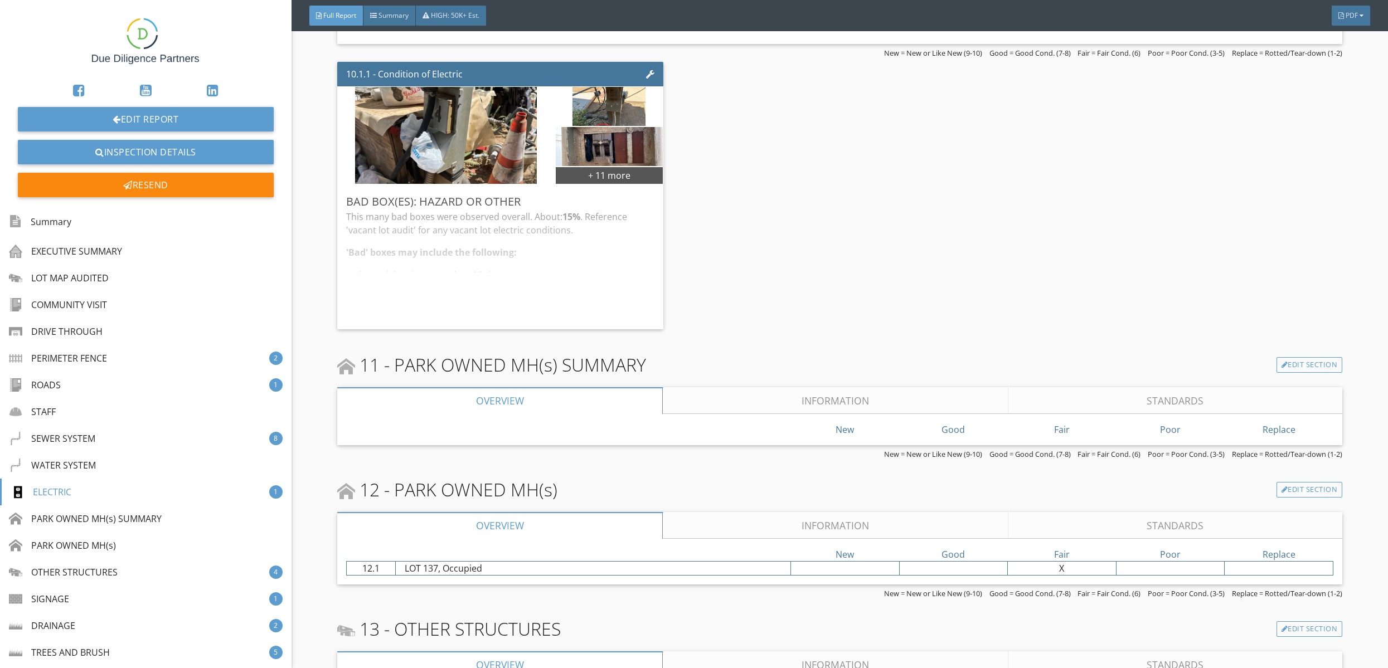
scroll to position [23820, 0]
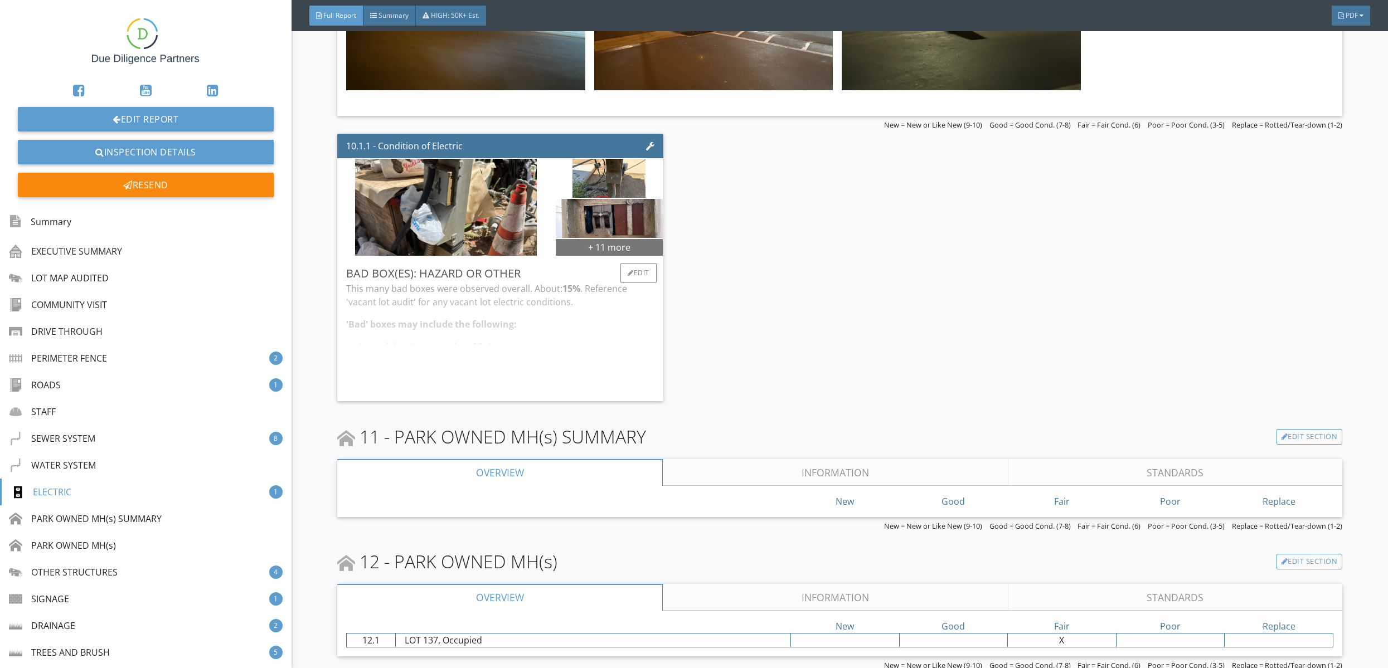
click at [591, 241] on div "+ 11 more" at bounding box center [609, 247] width 107 height 18
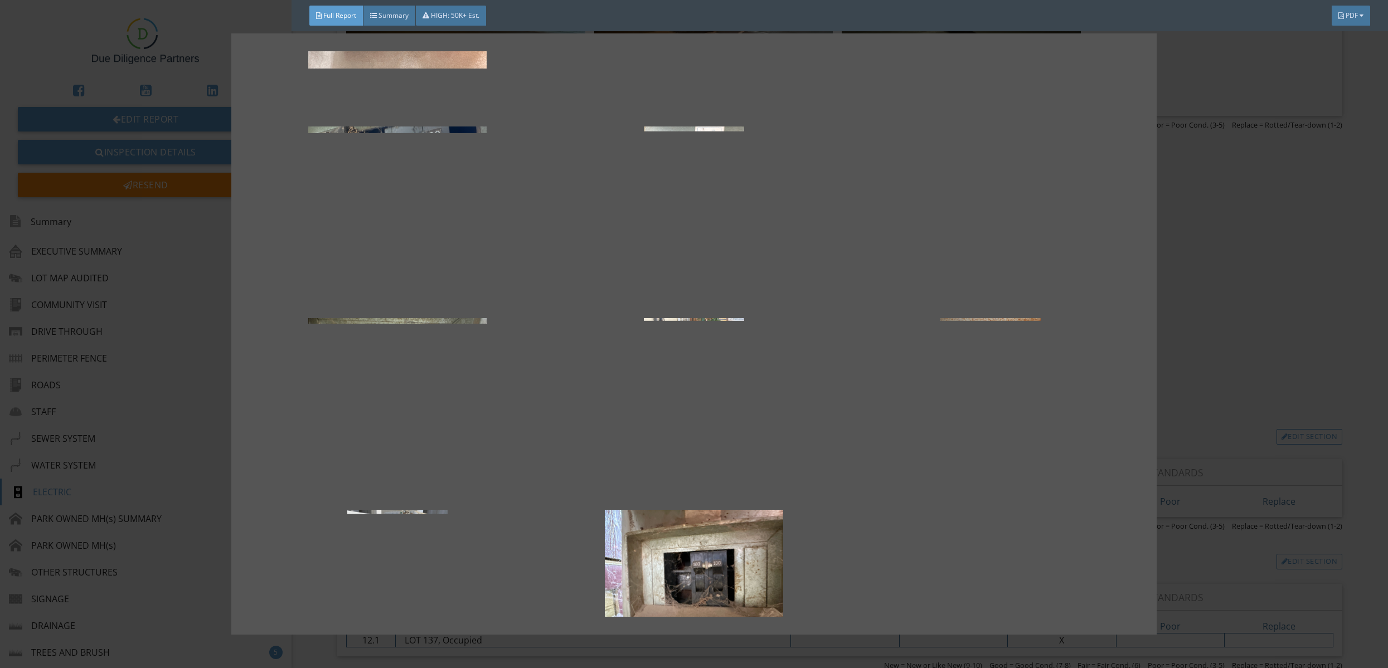
scroll to position [327, 0]
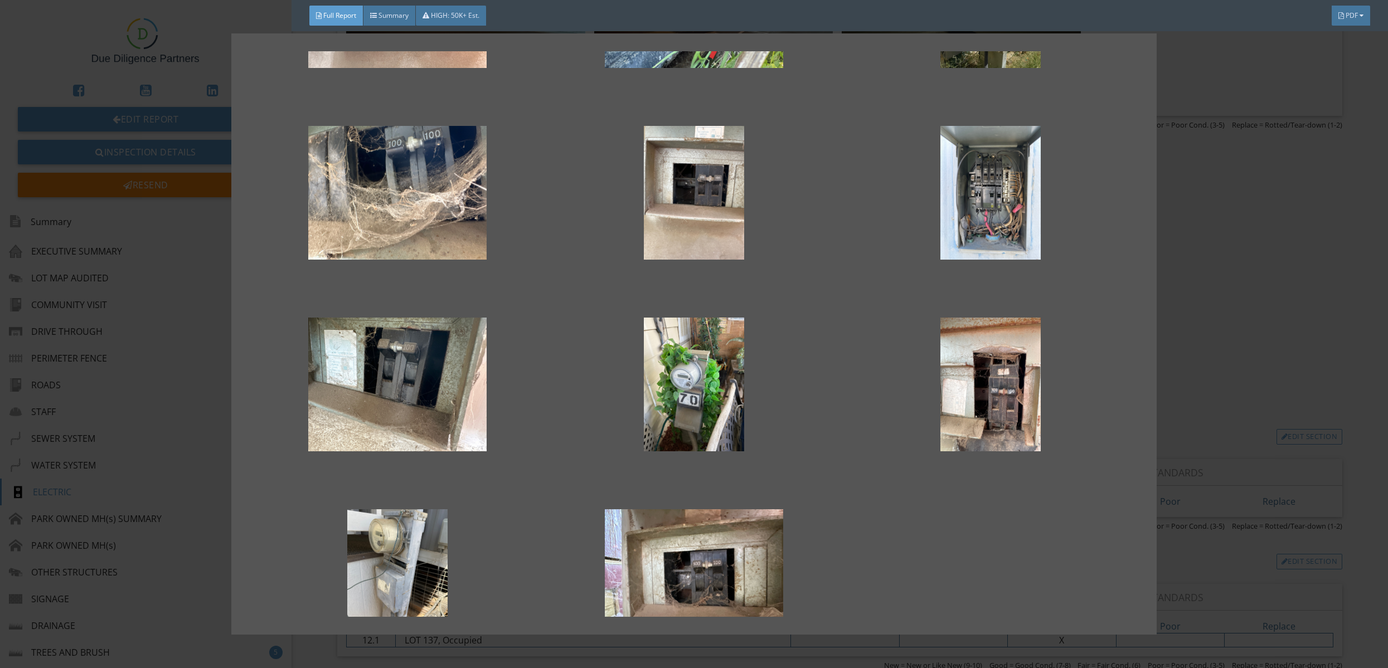
click at [1196, 390] on div at bounding box center [694, 334] width 1388 height 668
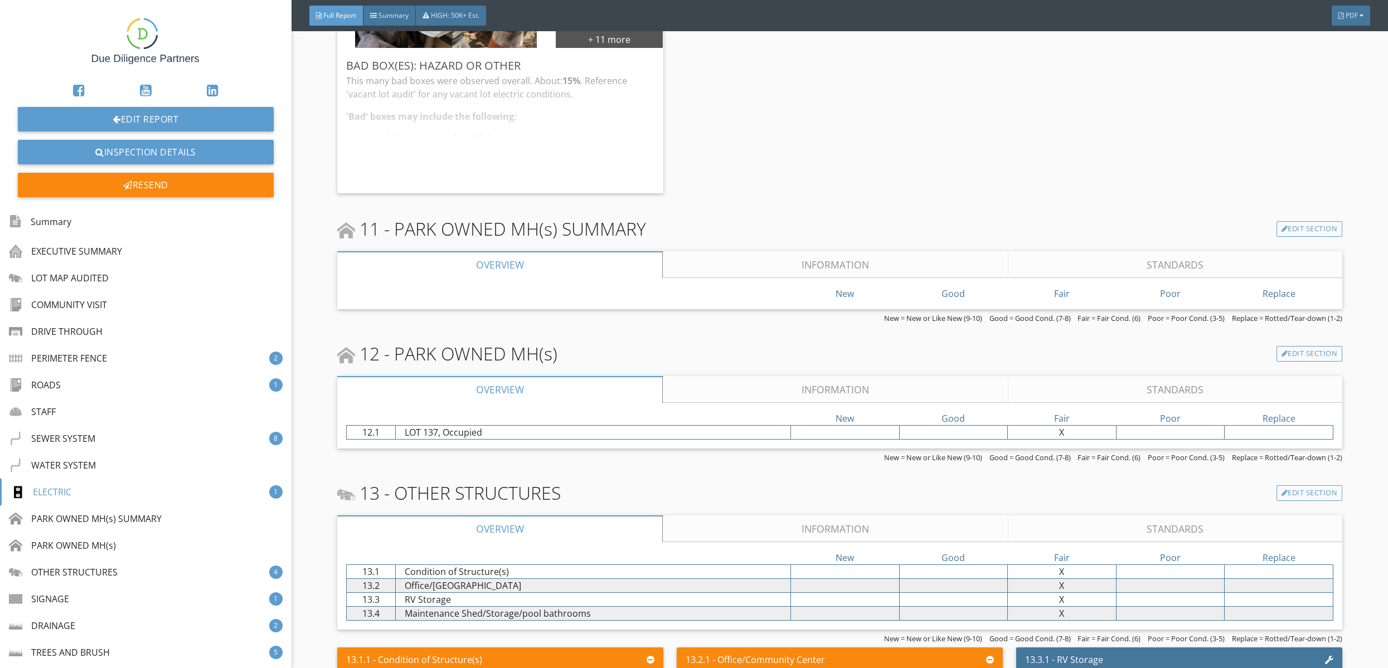
scroll to position [24114, 0]
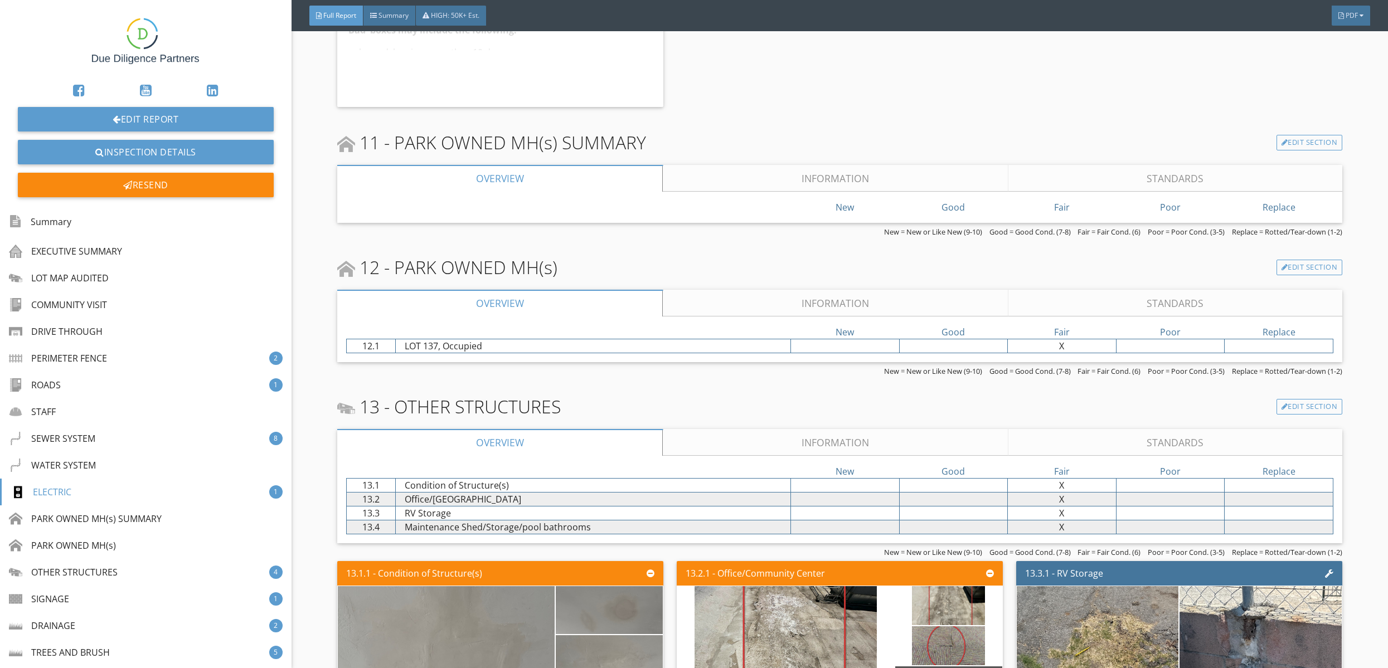
click at [742, 298] on link "Information" at bounding box center [835, 303] width 345 height 27
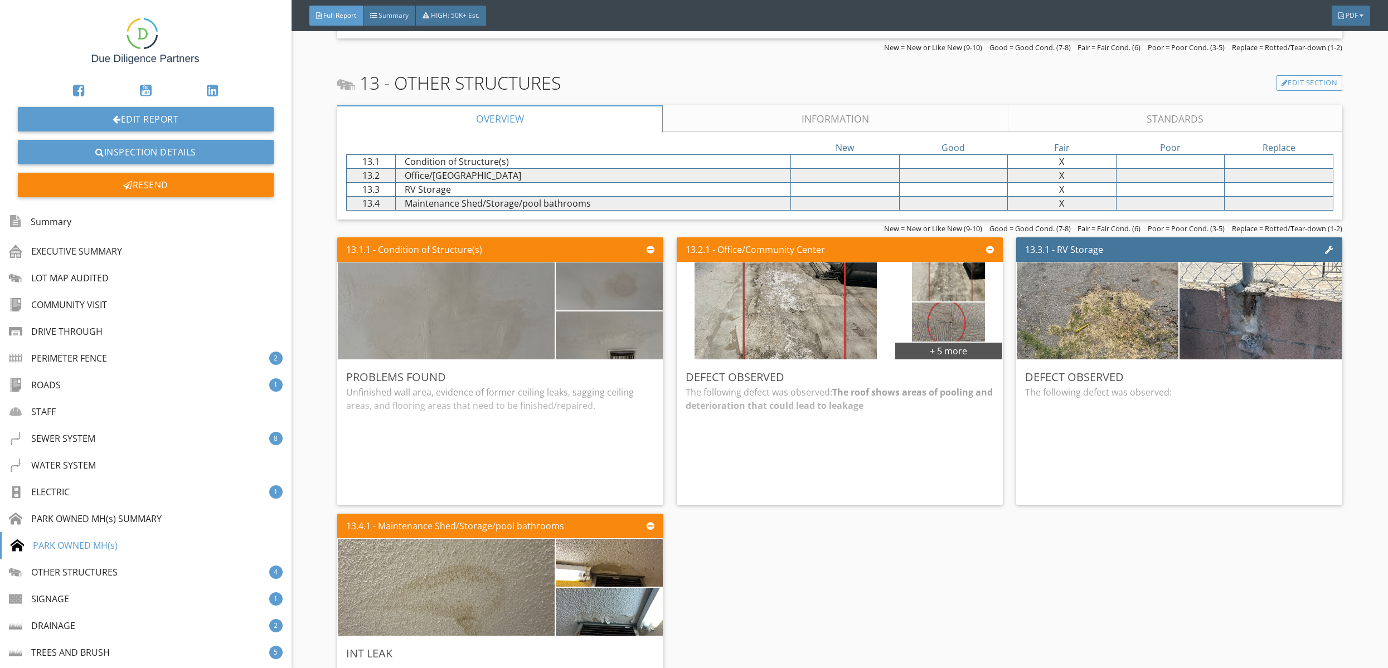
scroll to position [25926, 0]
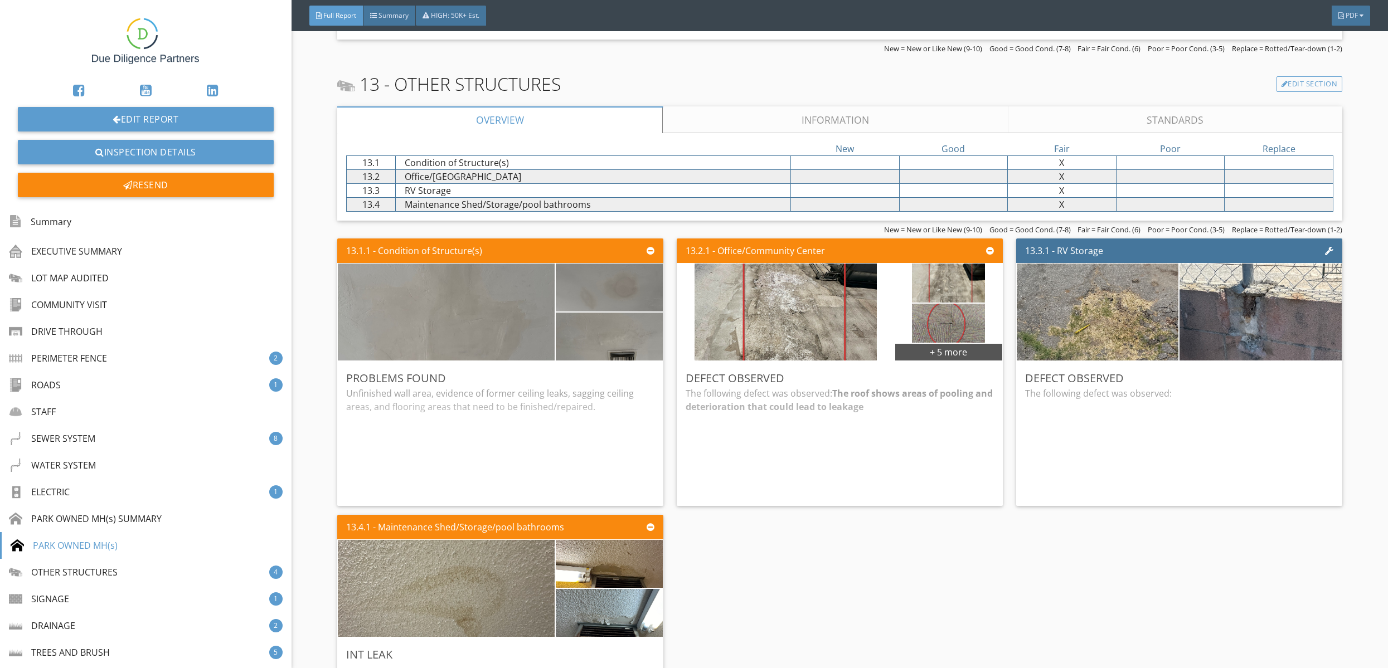
click at [692, 113] on link "Information" at bounding box center [835, 119] width 345 height 27
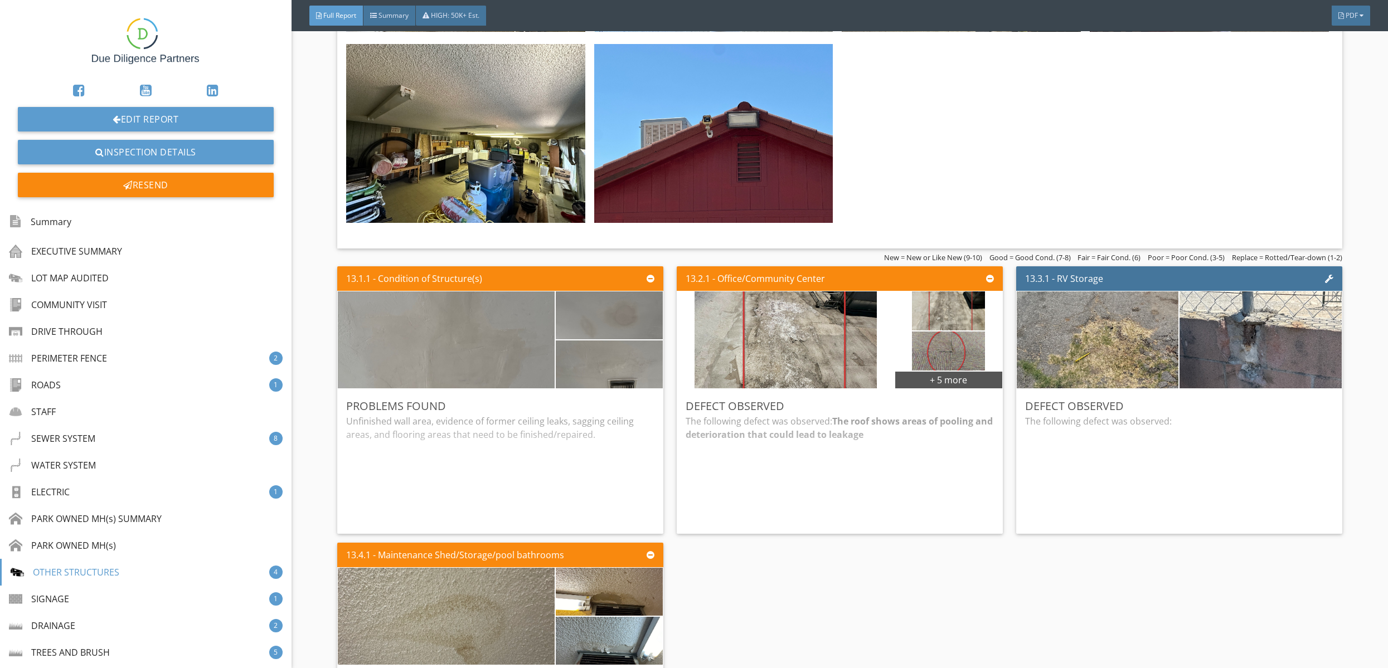
scroll to position [30468, 0]
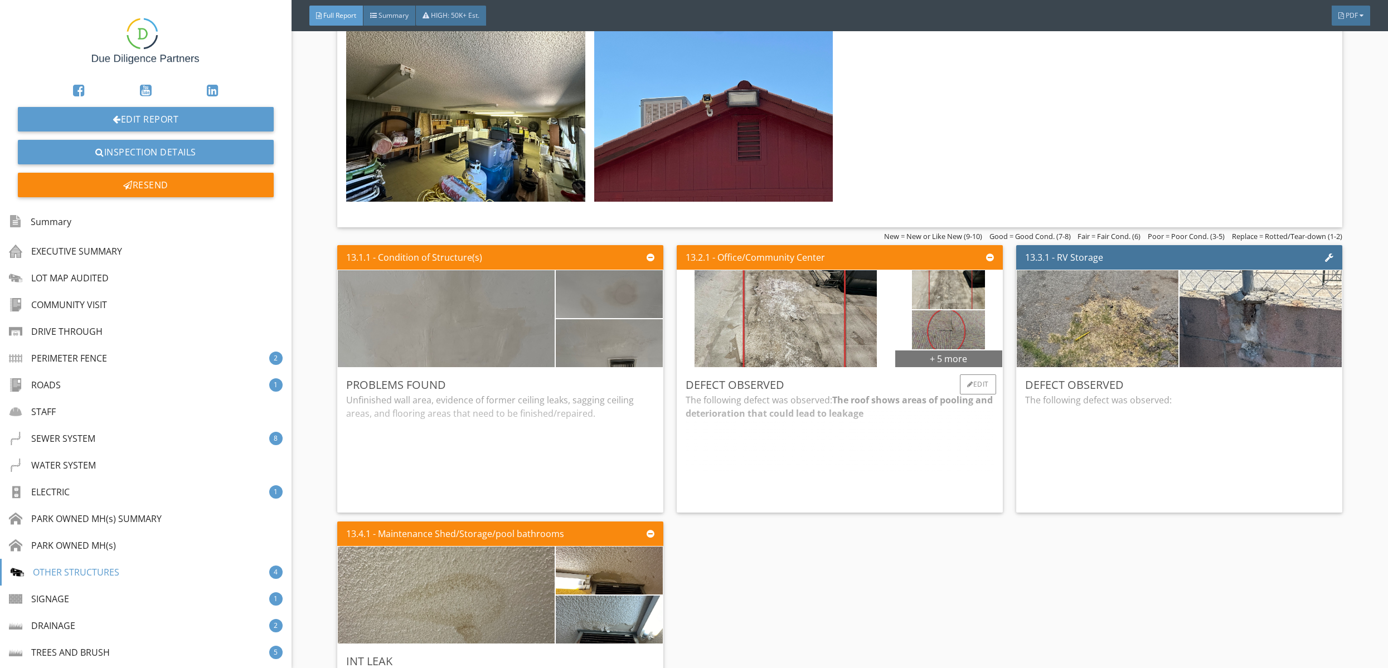
click at [931, 349] on div "+ 5 more" at bounding box center [948, 358] width 107 height 18
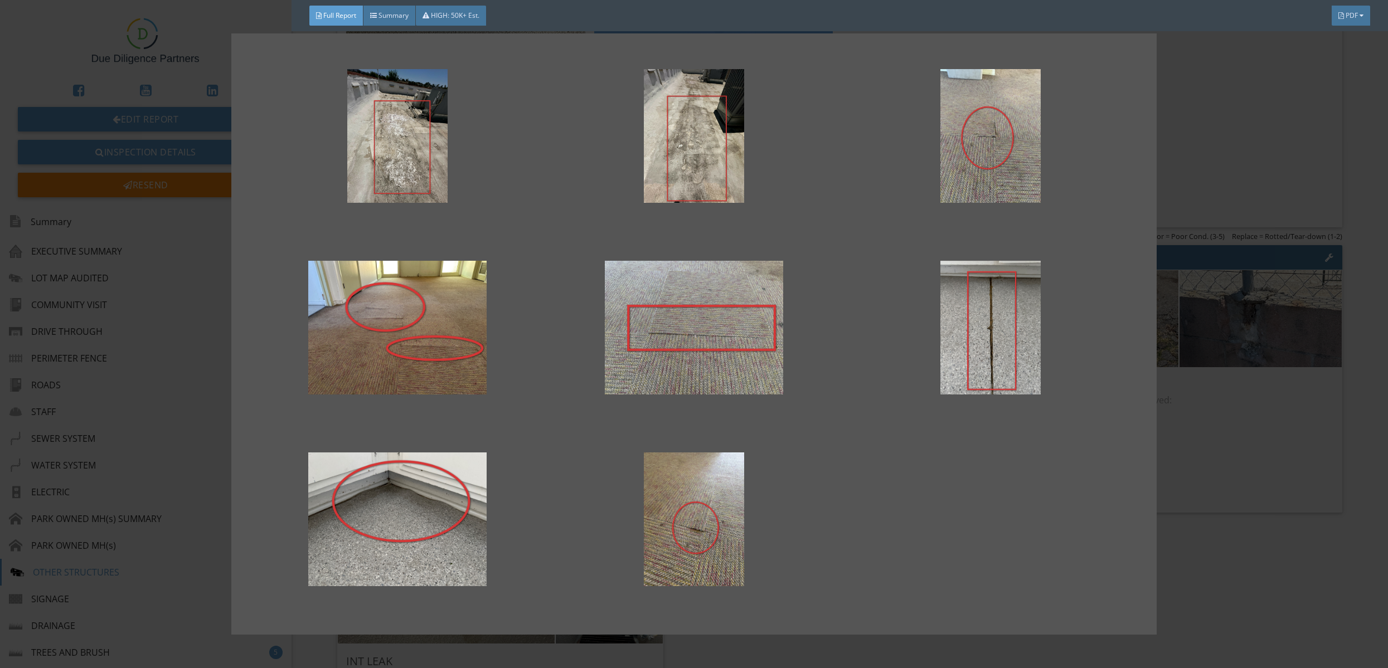
click at [1213, 404] on div at bounding box center [694, 334] width 1388 height 668
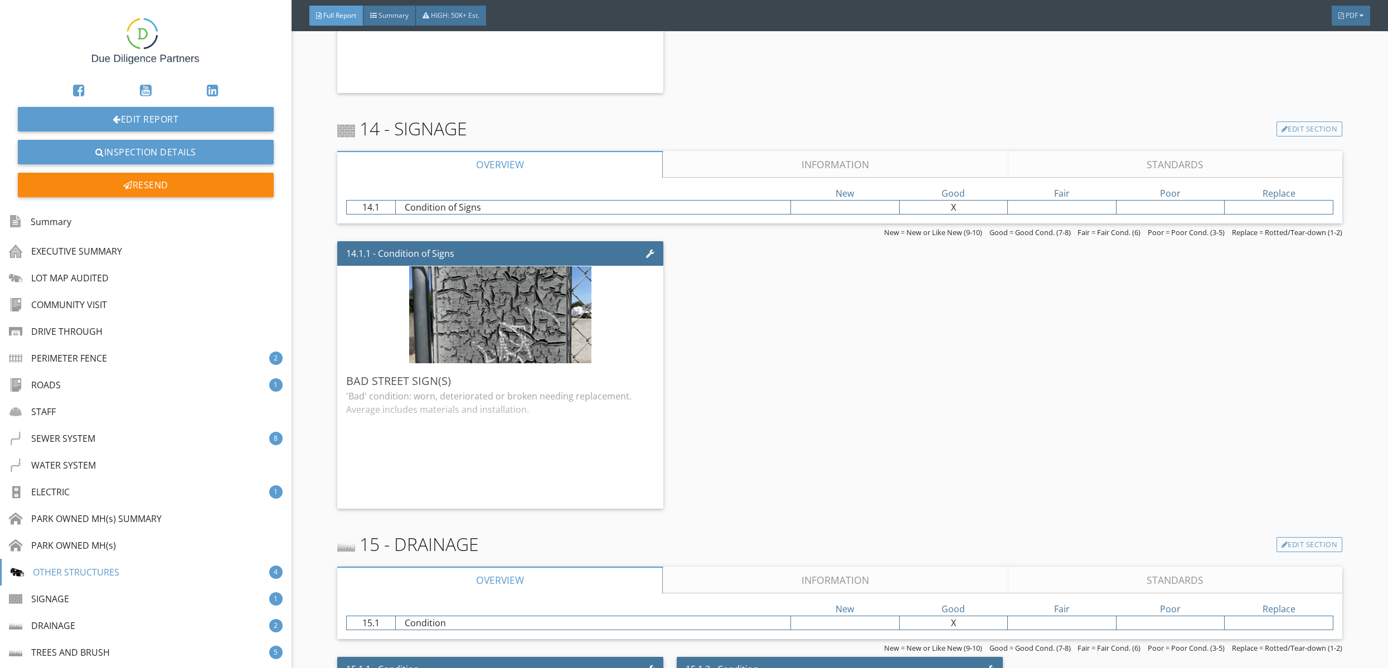
scroll to position [31181, 0]
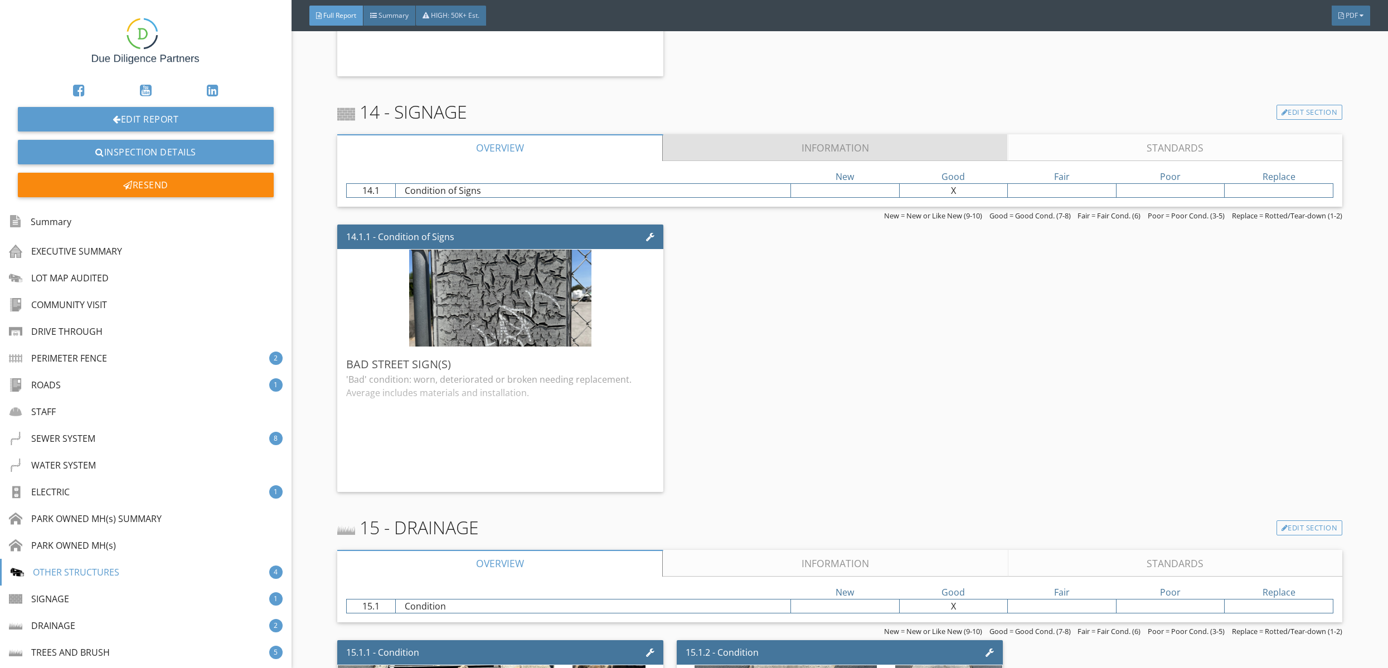
click at [746, 144] on link "Information" at bounding box center [835, 147] width 345 height 27
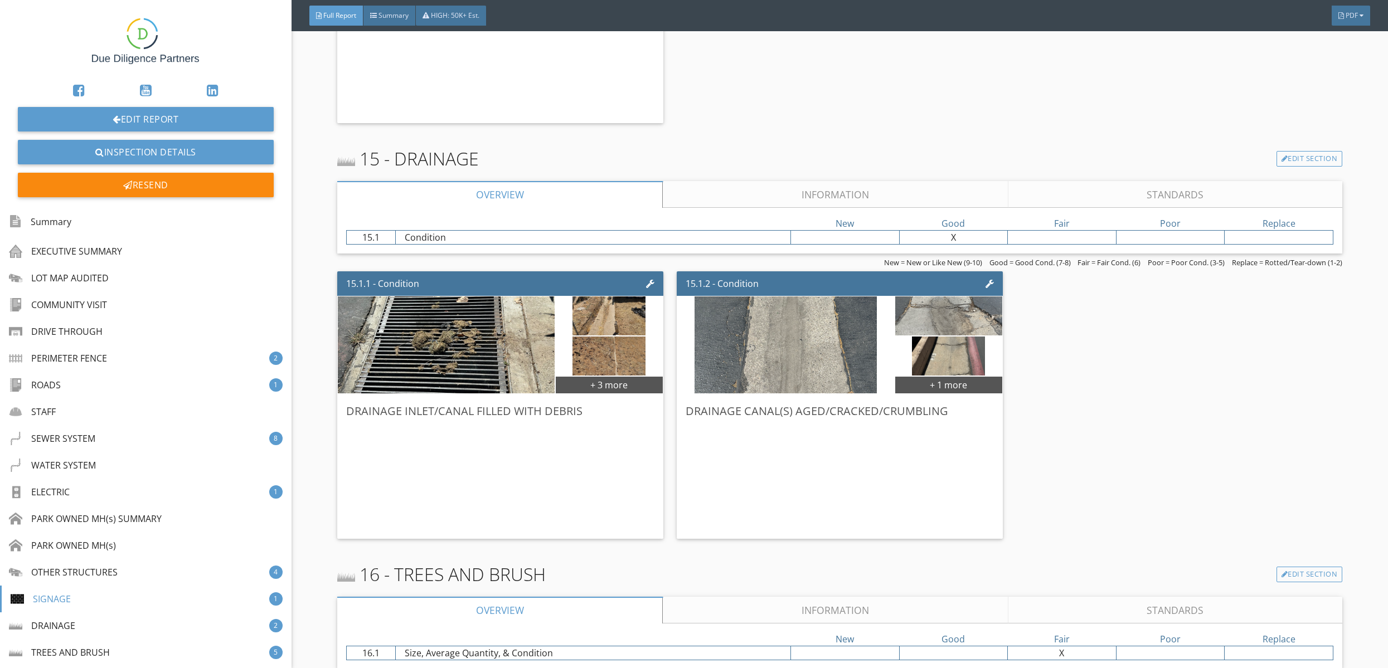
scroll to position [32576, 0]
click at [735, 192] on link "Information" at bounding box center [835, 194] width 345 height 27
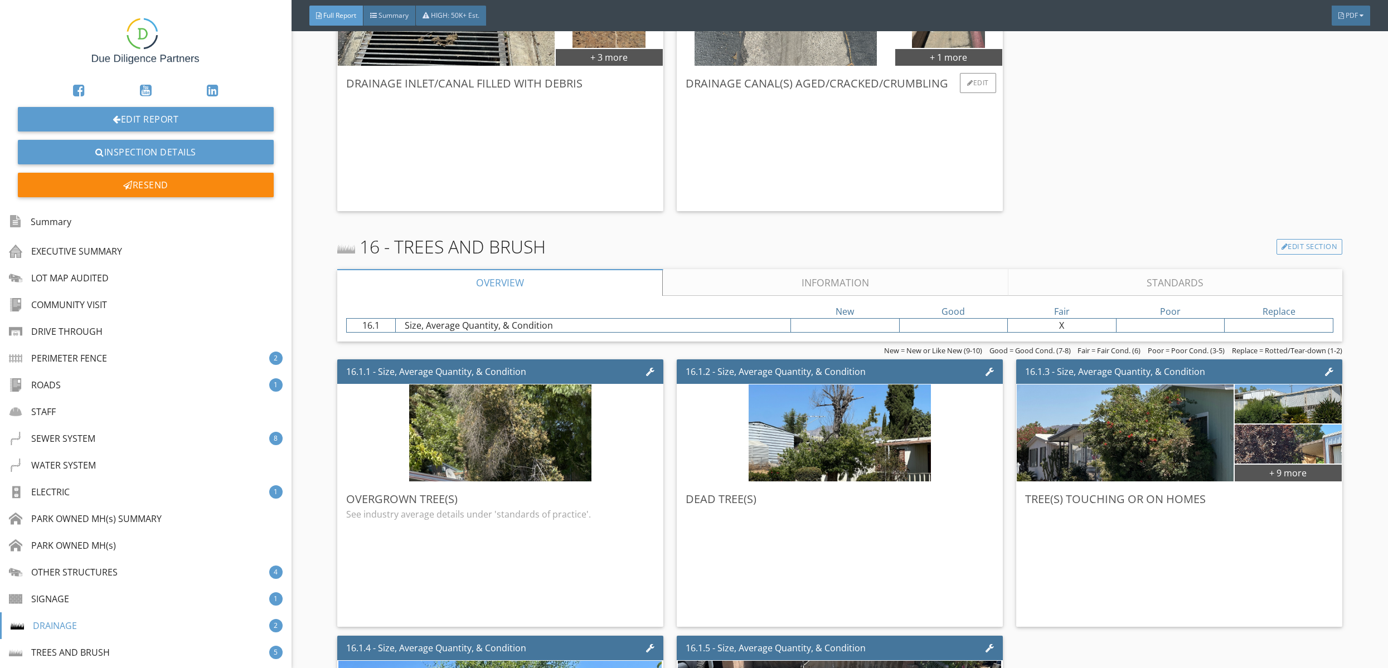
scroll to position [34316, 0]
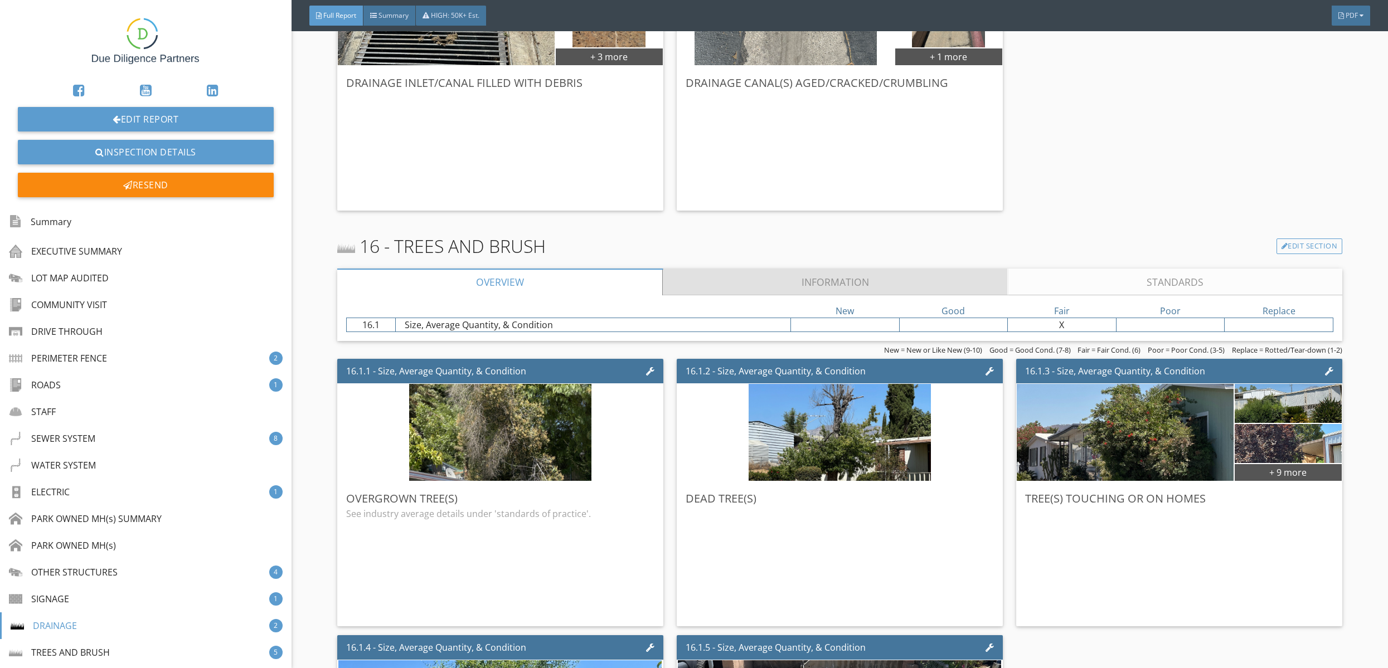
click at [688, 282] on link "Information" at bounding box center [835, 282] width 345 height 27
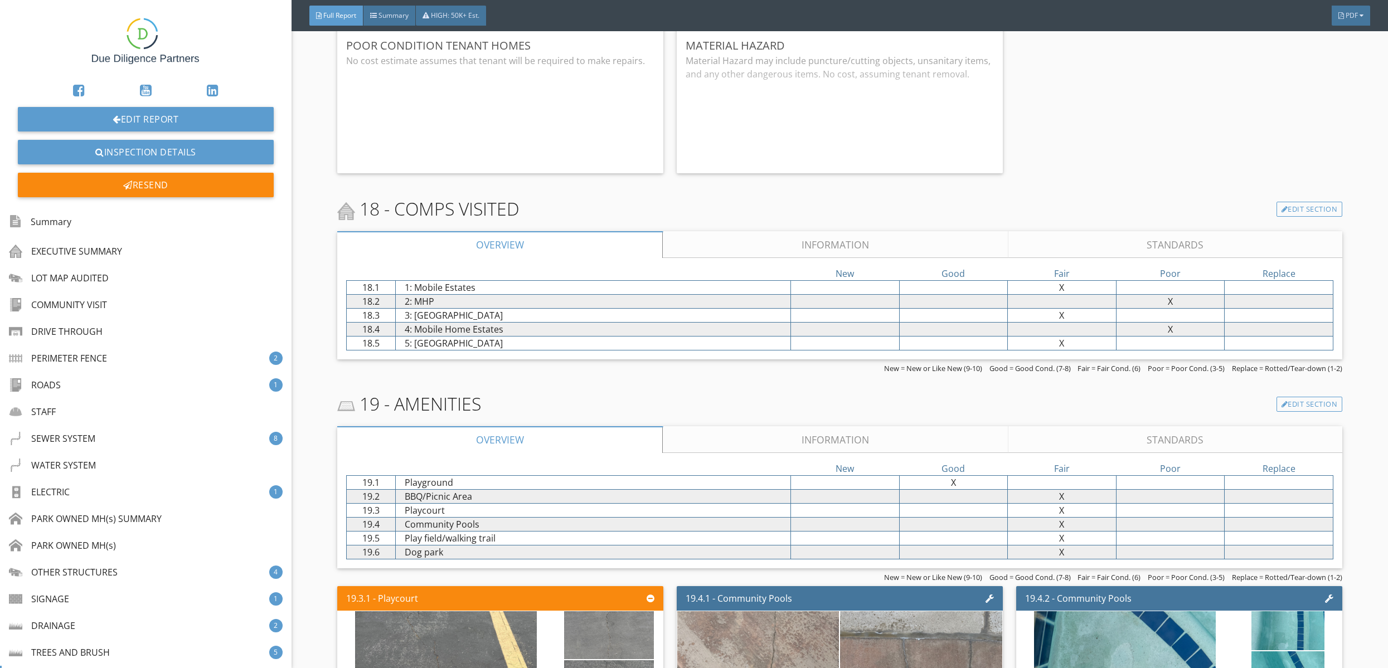
scroll to position [37448, 0]
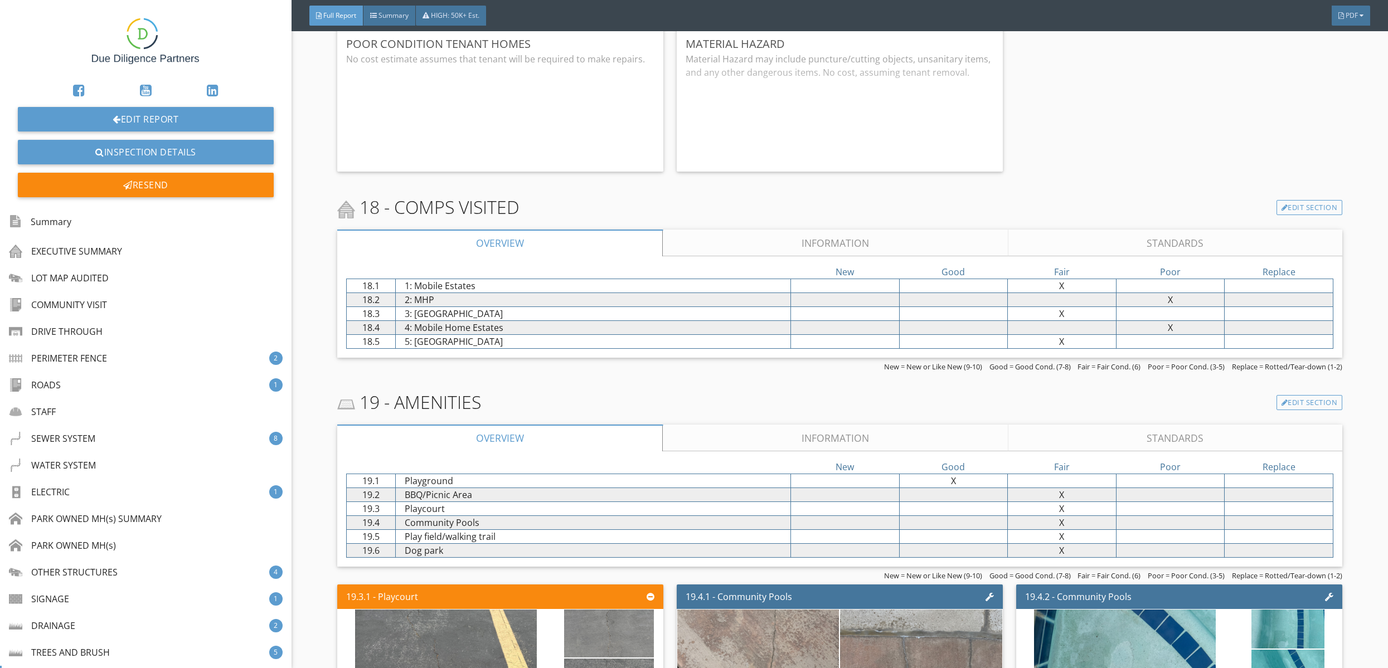
click at [774, 245] on link "Information" at bounding box center [835, 243] width 345 height 27
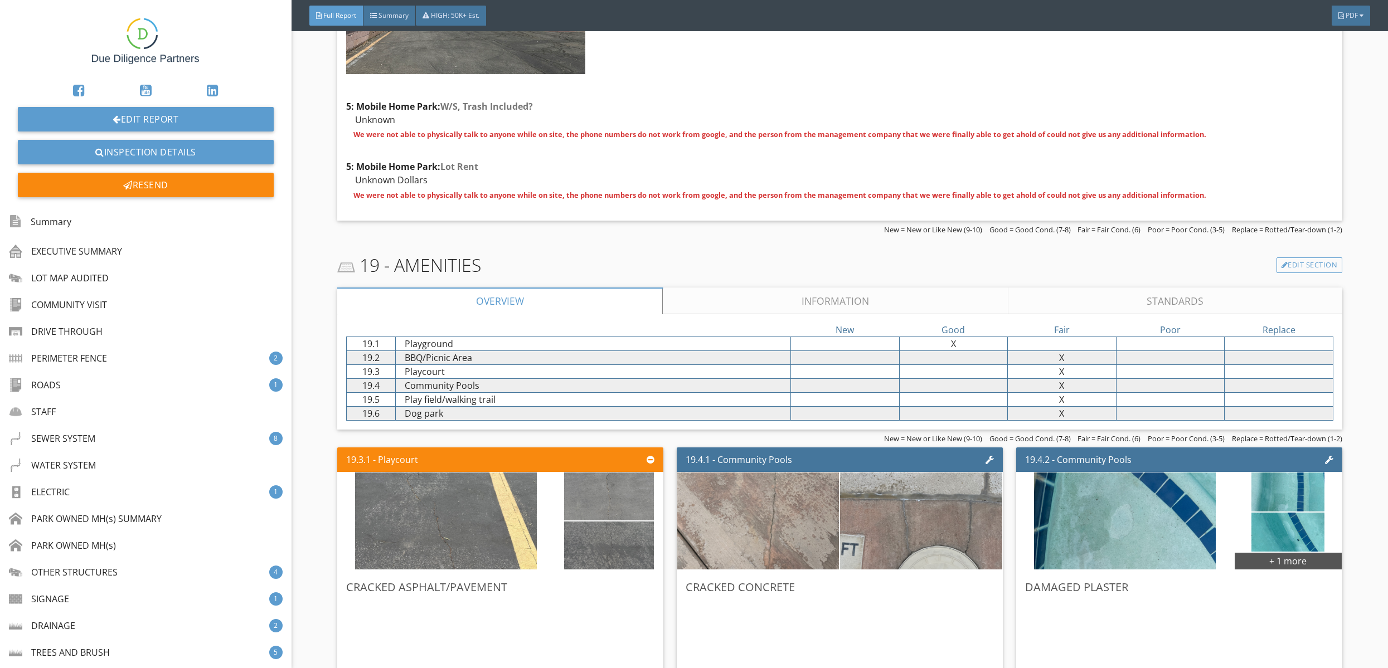
scroll to position [43290, 0]
click at [735, 296] on link "Information" at bounding box center [835, 300] width 345 height 27
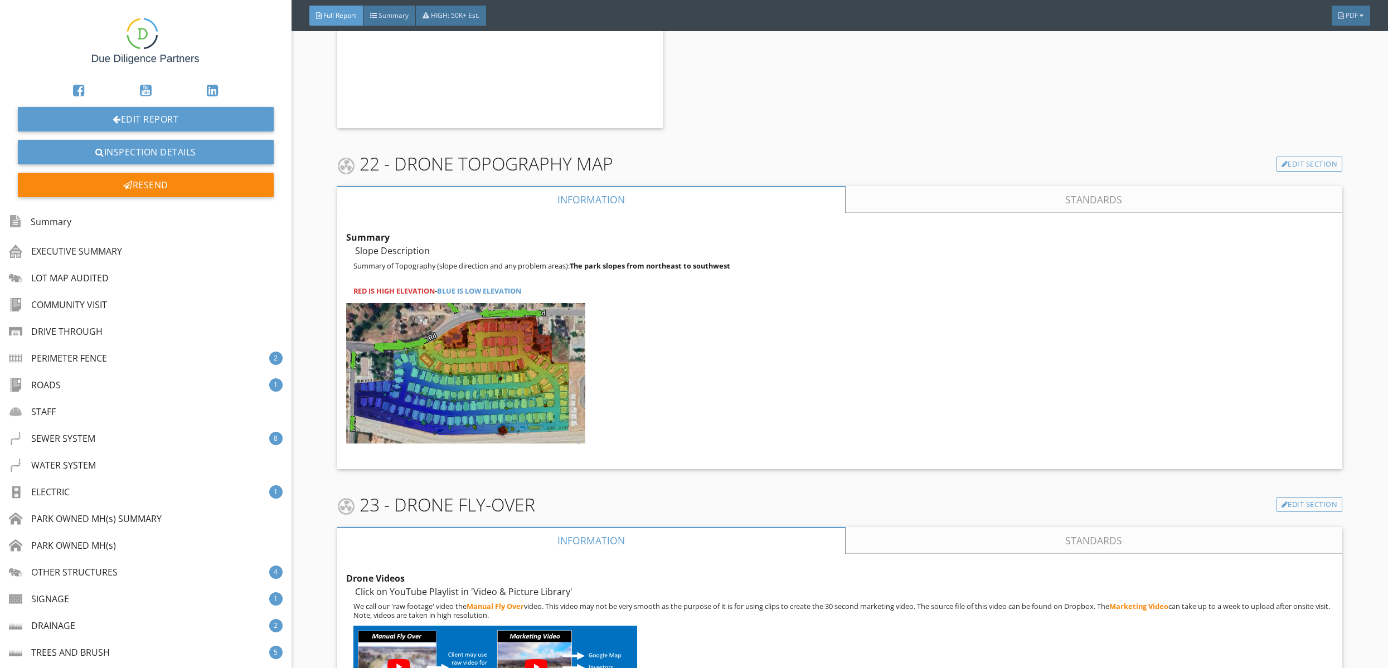
scroll to position [52197, 0]
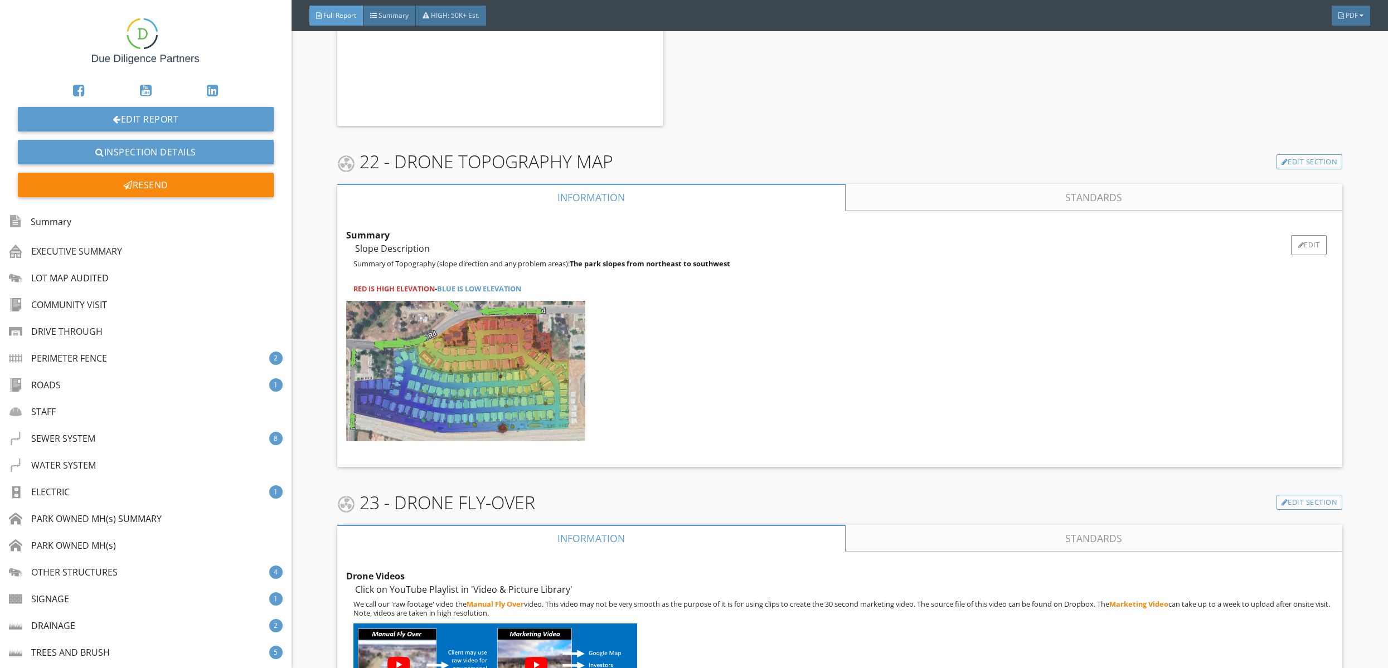
click at [509, 352] on img at bounding box center [465, 371] width 239 height 140
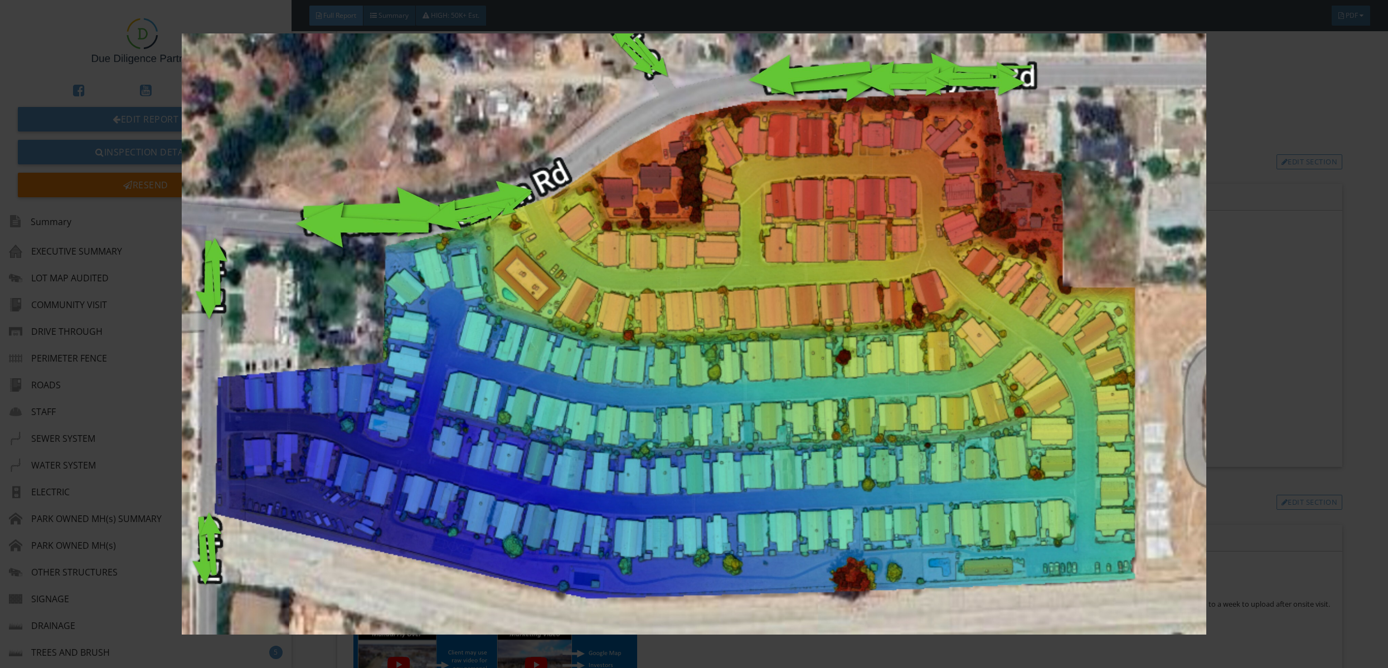
click at [703, 270] on img at bounding box center [694, 333] width 1285 height 601
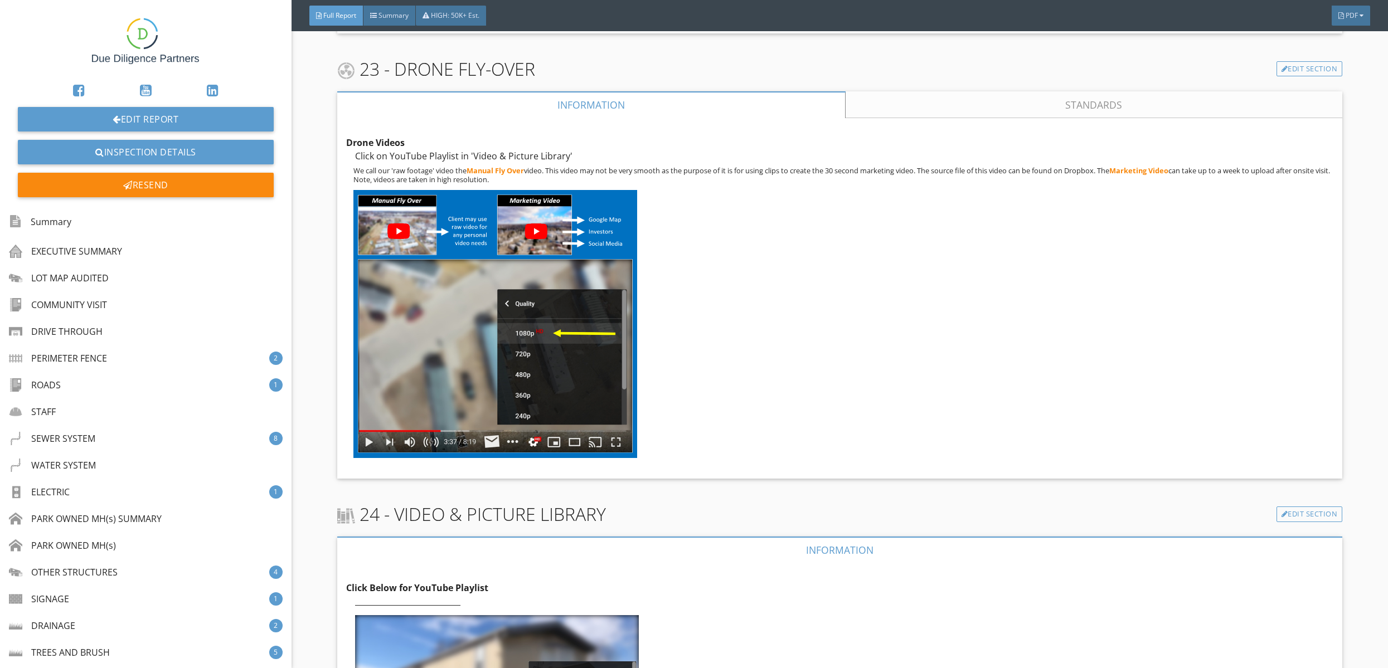
scroll to position [52898, 0]
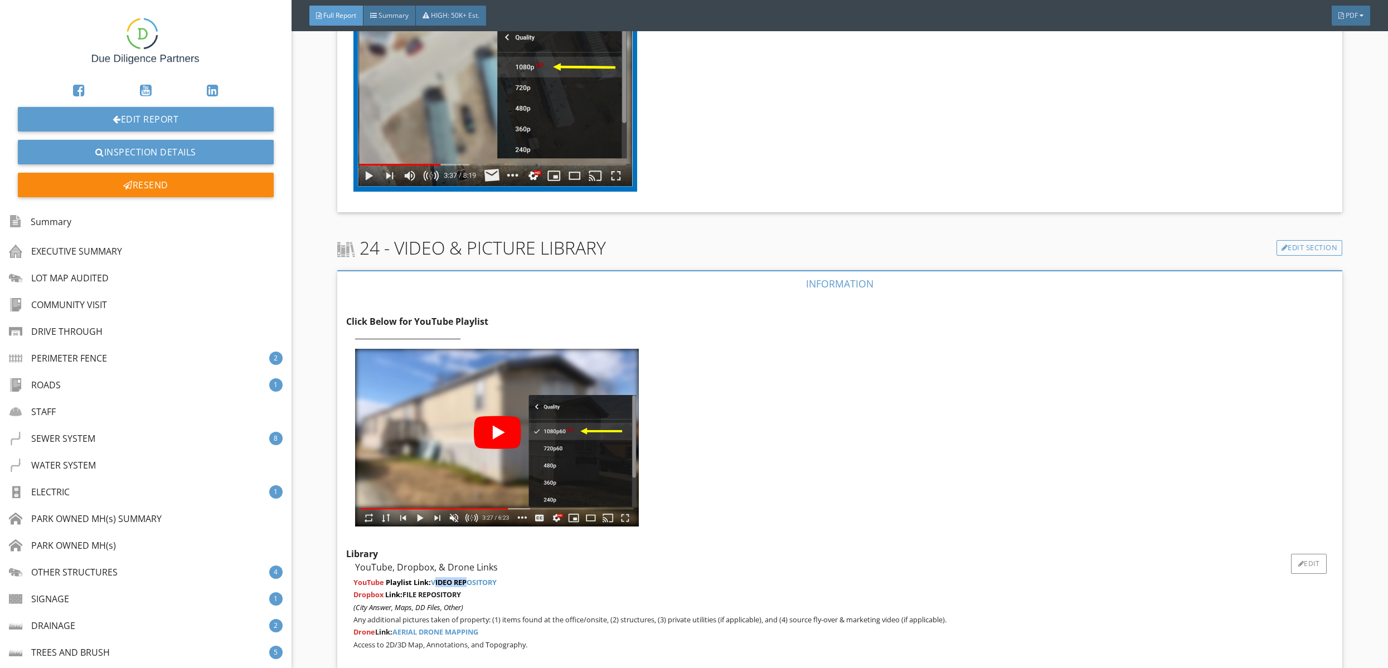
drag, startPoint x: 436, startPoint y: 572, endPoint x: 522, endPoint y: 570, distance: 85.9
click at [512, 578] on p "You Tube Playlist Link: VIDEO REPOSITORY" at bounding box center [843, 582] width 980 height 9
drag, startPoint x: 415, startPoint y: 586, endPoint x: 527, endPoint y: 585, distance: 112.0
click at [514, 590] on p "Dropbox Link: FILE REPOSITORY" at bounding box center [843, 594] width 980 height 9
drag, startPoint x: 419, startPoint y: 627, endPoint x: 535, endPoint y: 627, distance: 115.4
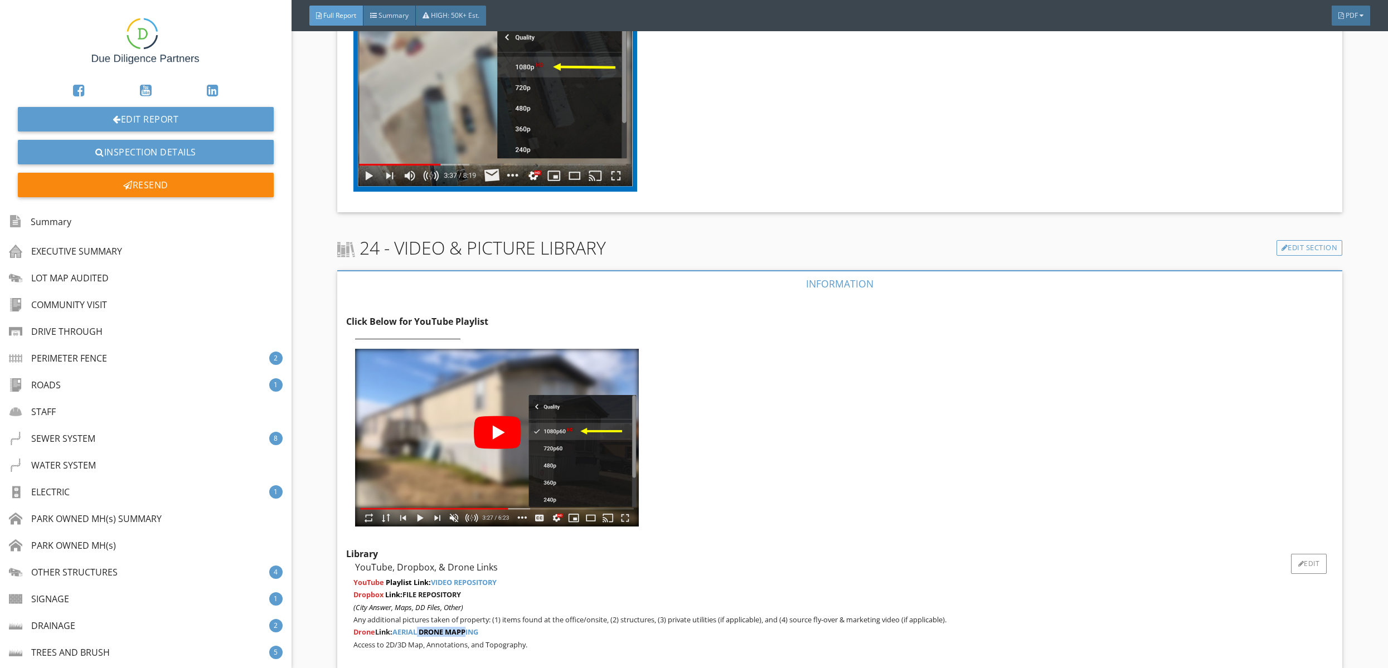
click at [527, 628] on p "Drone Link: AERIAL DRONE MAPPING" at bounding box center [843, 632] width 980 height 9
click at [64, 217] on div "Summary" at bounding box center [42, 221] width 62 height 19
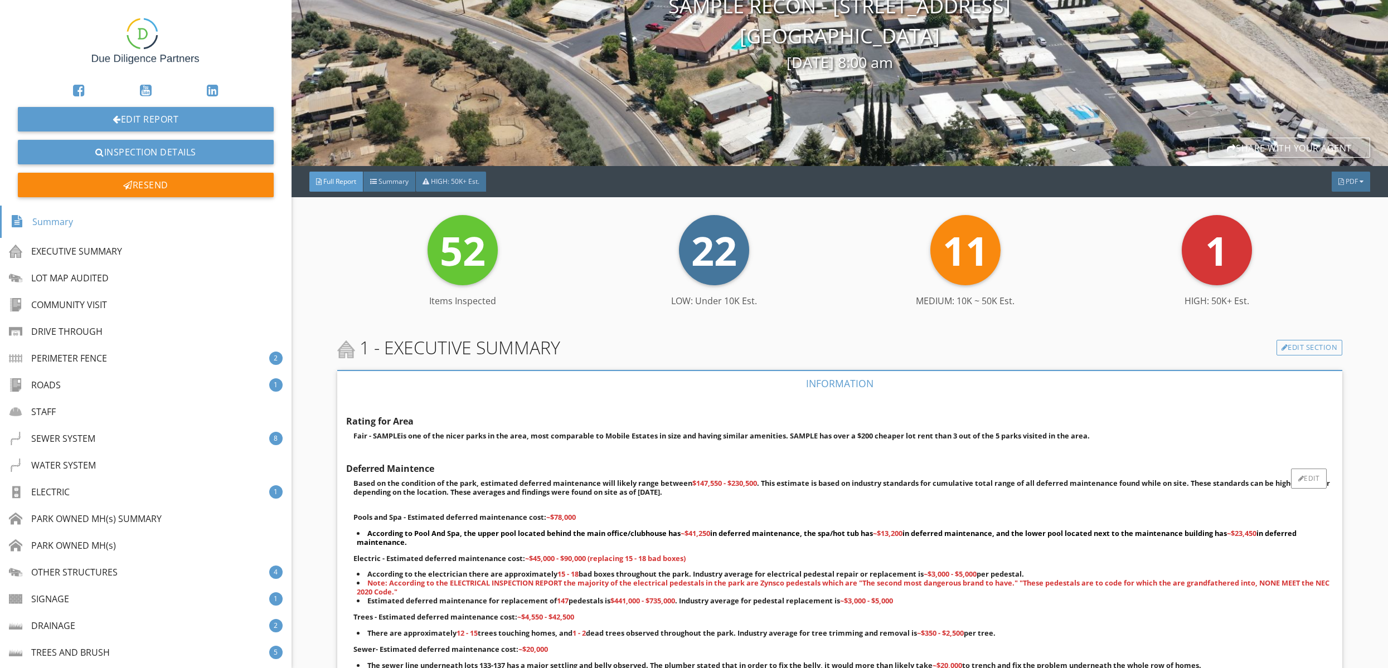
scroll to position [0, 0]
